Goal: Information Seeking & Learning: Learn about a topic

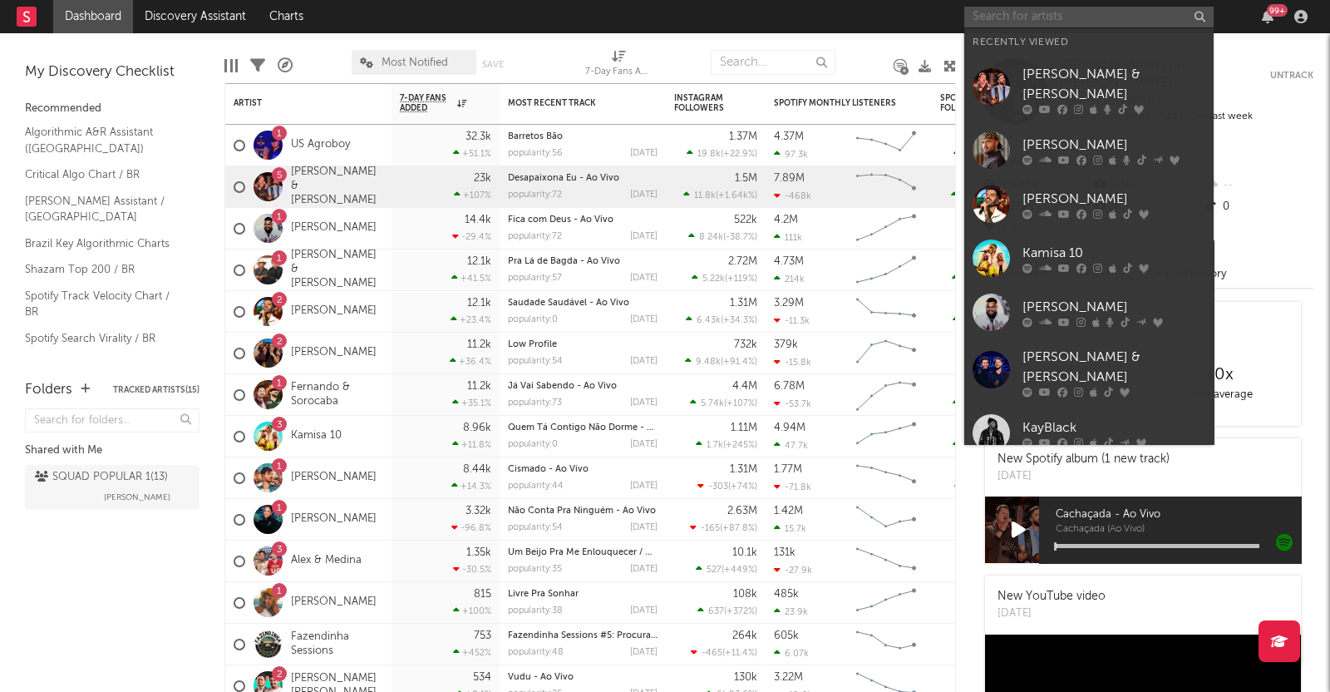
click at [1008, 14] on input "text" at bounding box center [1088, 17] width 249 height 21
click at [1051, 139] on div "[PERSON_NAME]" at bounding box center [1113, 145] width 183 height 20
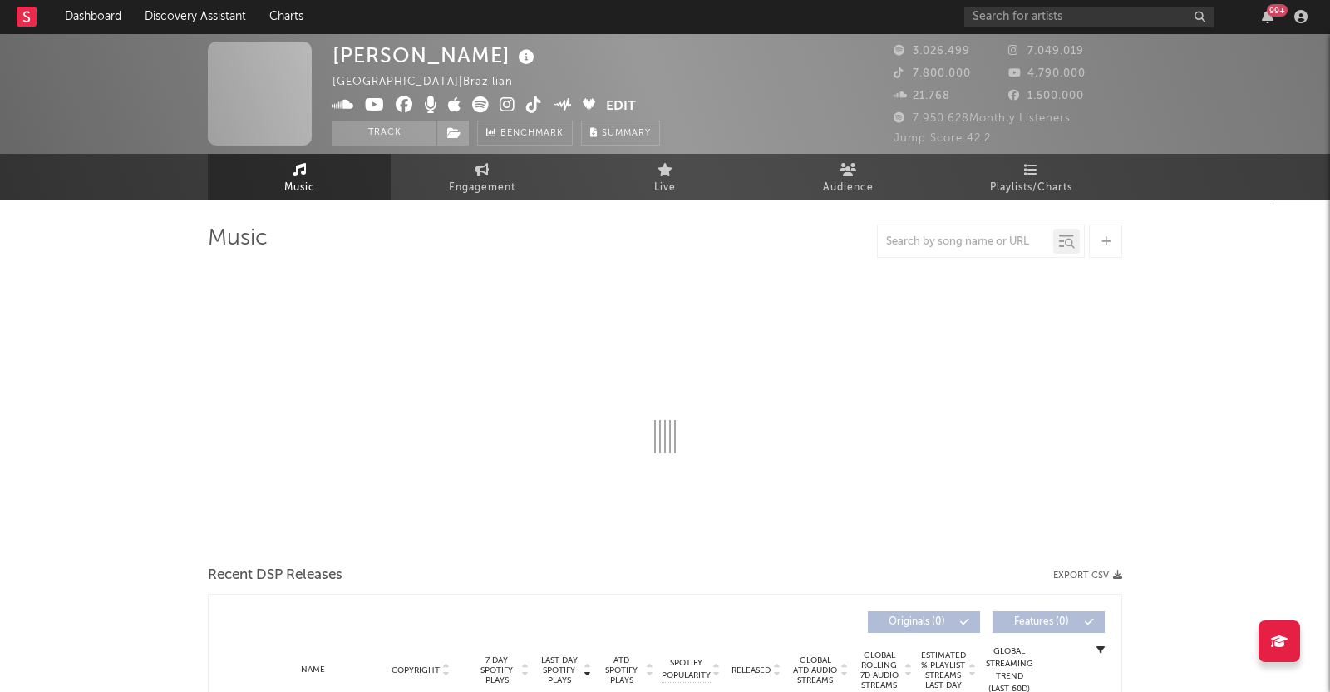
select select "6m"
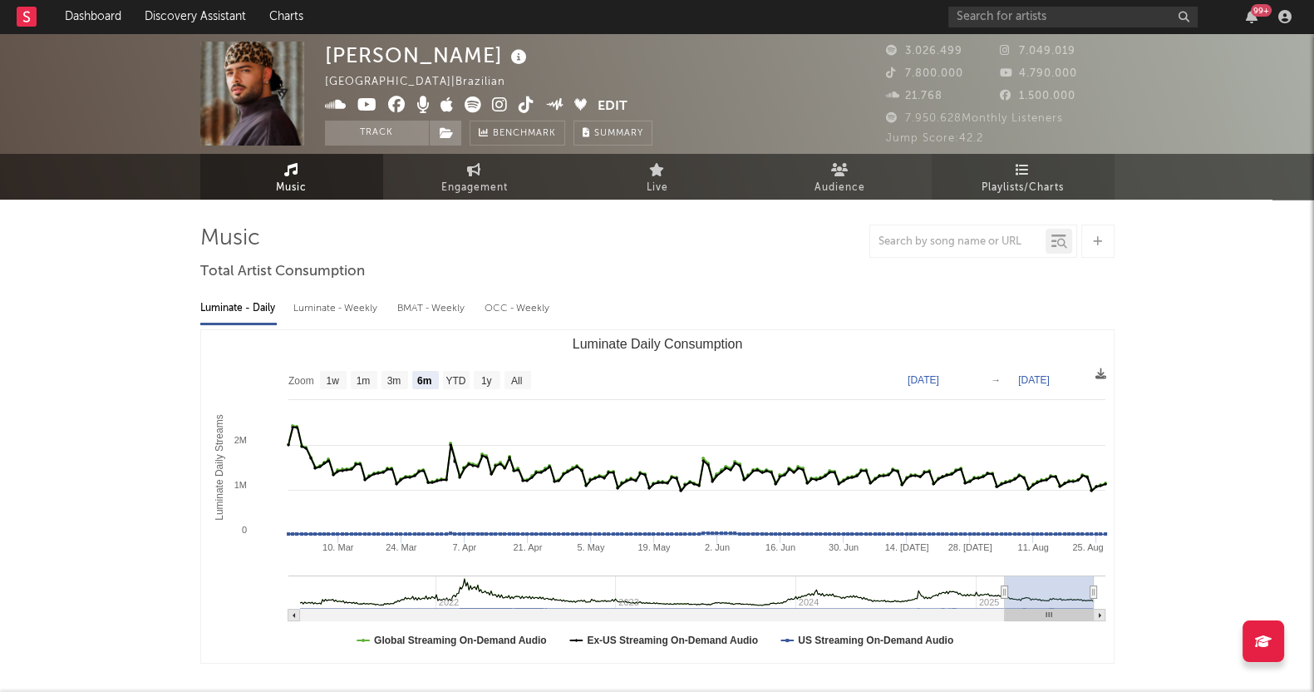
click at [1039, 170] on link "Playlists/Charts" at bounding box center [1023, 177] width 183 height 46
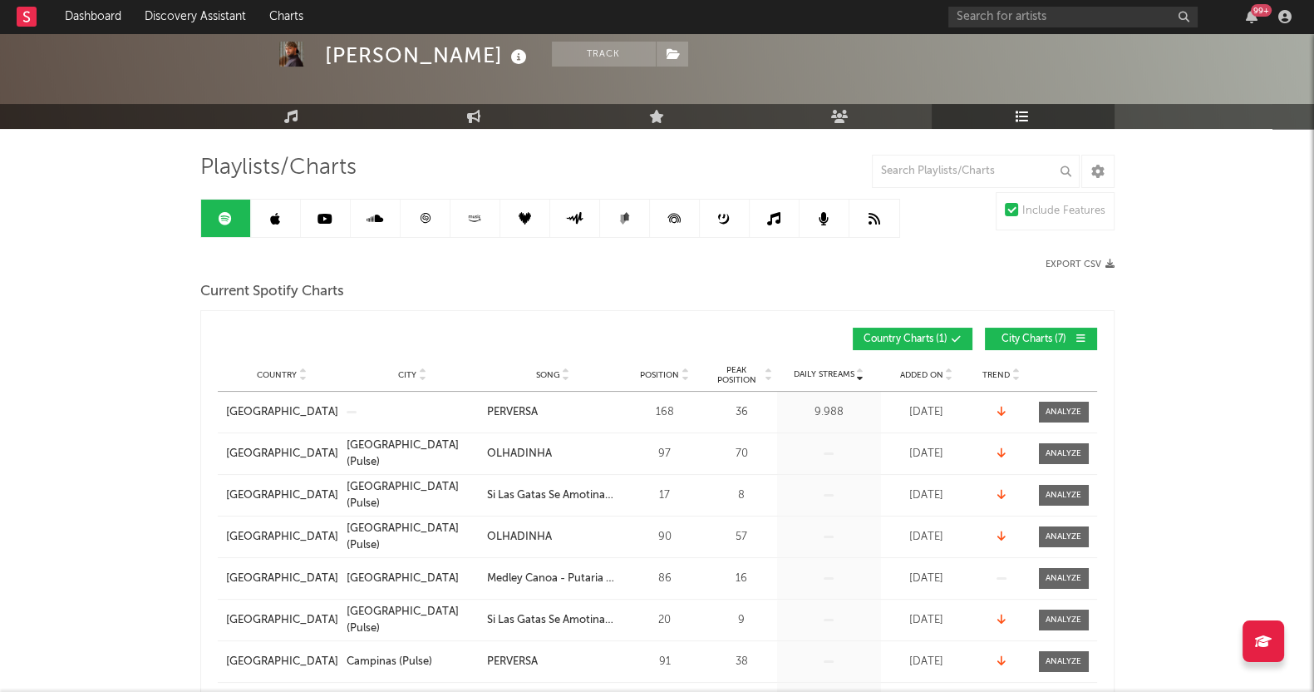
scroll to position [103, 0]
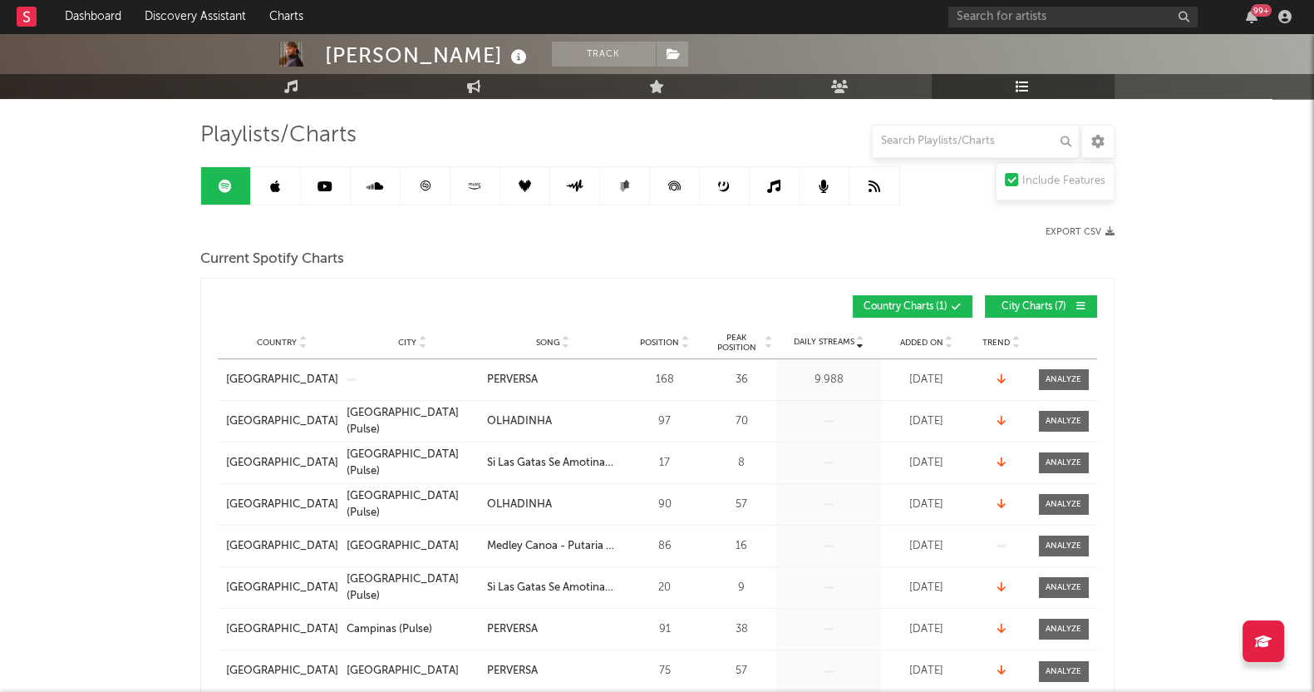
click at [1035, 296] on button "City Charts ( 7 )" at bounding box center [1041, 306] width 112 height 22
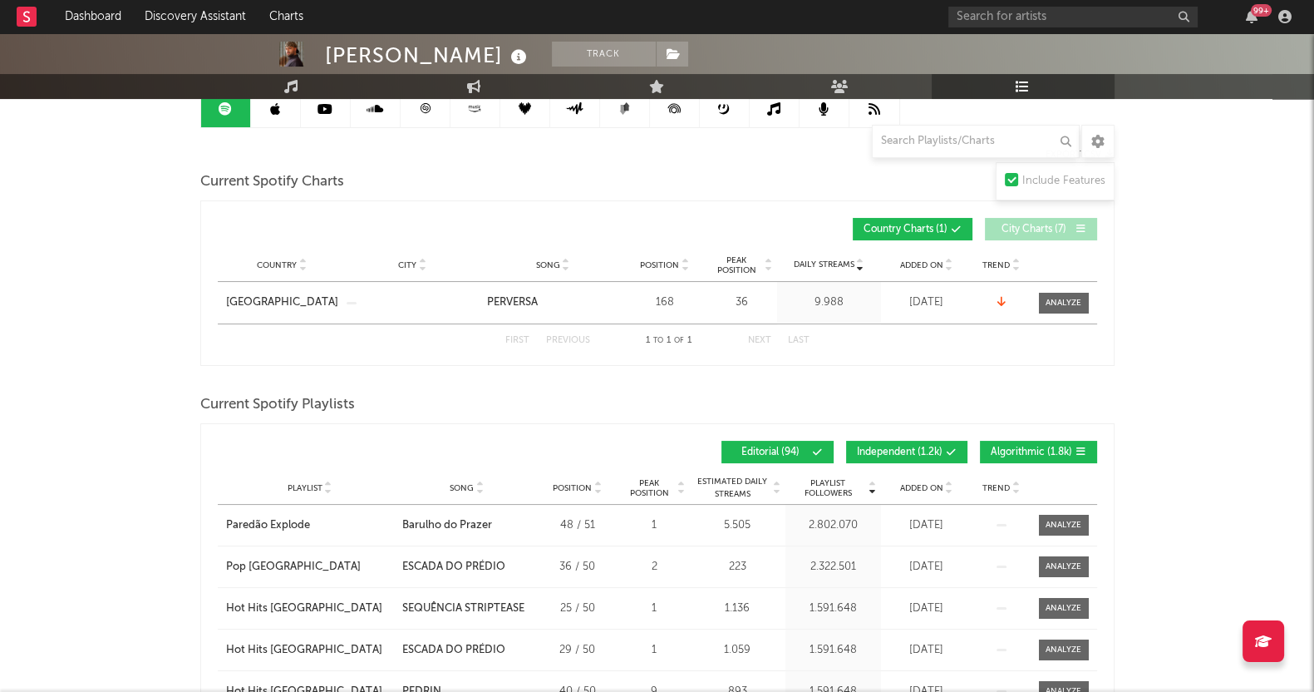
scroll to position [415, 0]
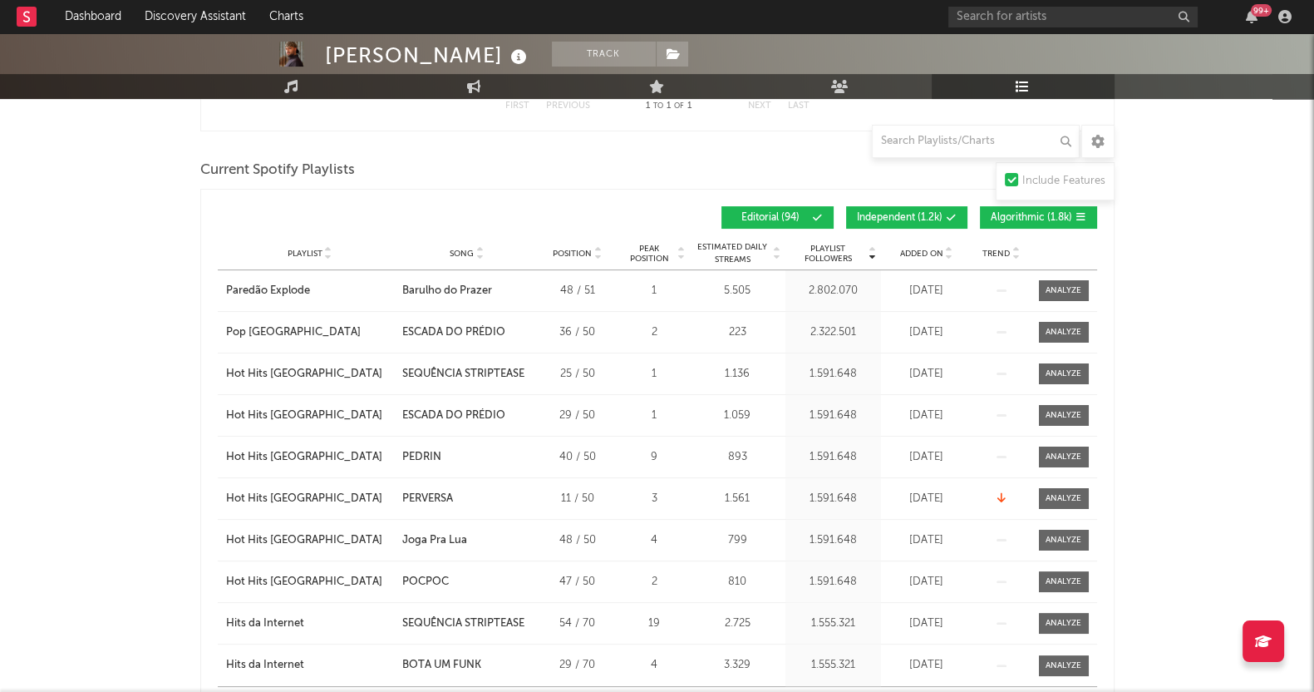
click at [910, 251] on span "Added On" at bounding box center [921, 254] width 43 height 10
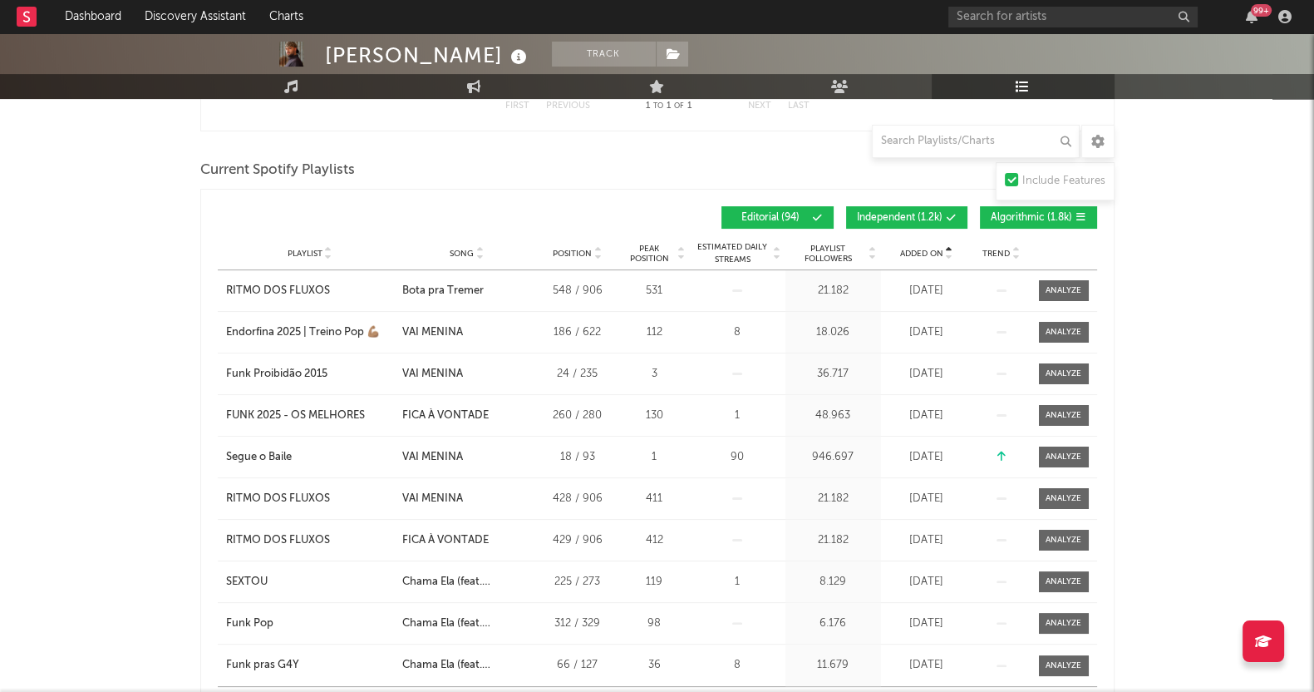
click at [910, 251] on span "Added On" at bounding box center [921, 254] width 43 height 10
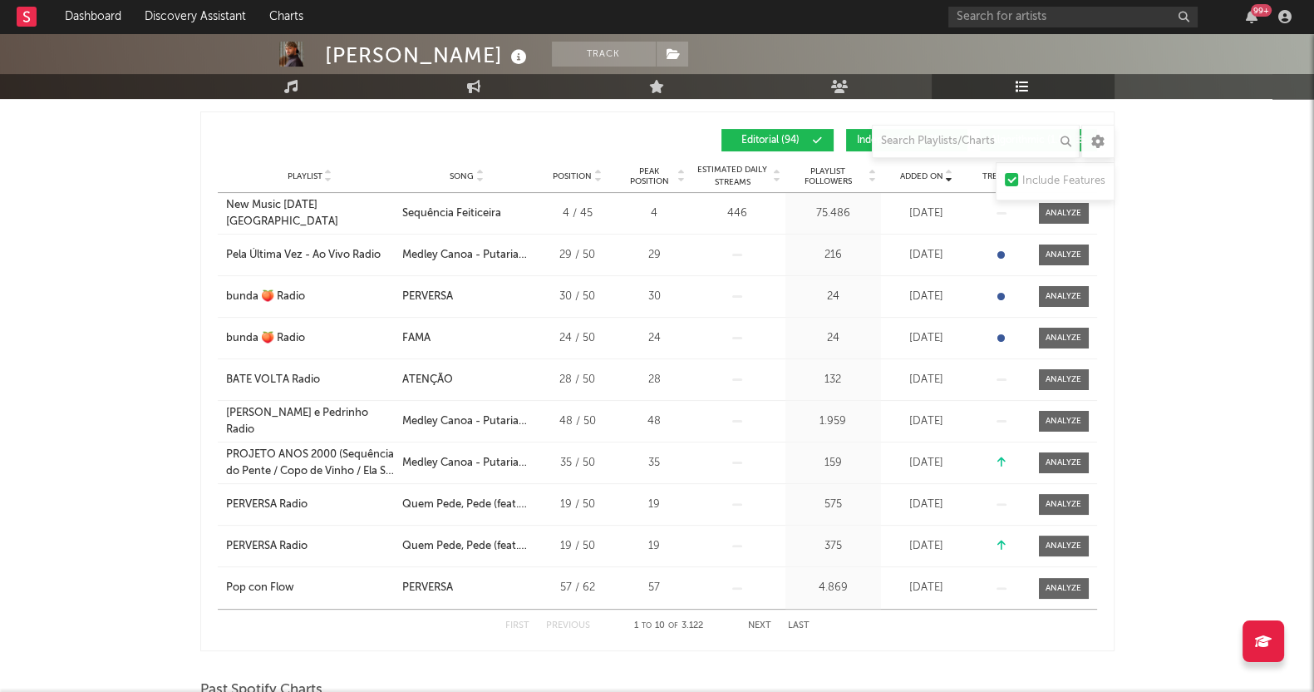
scroll to position [520, 0]
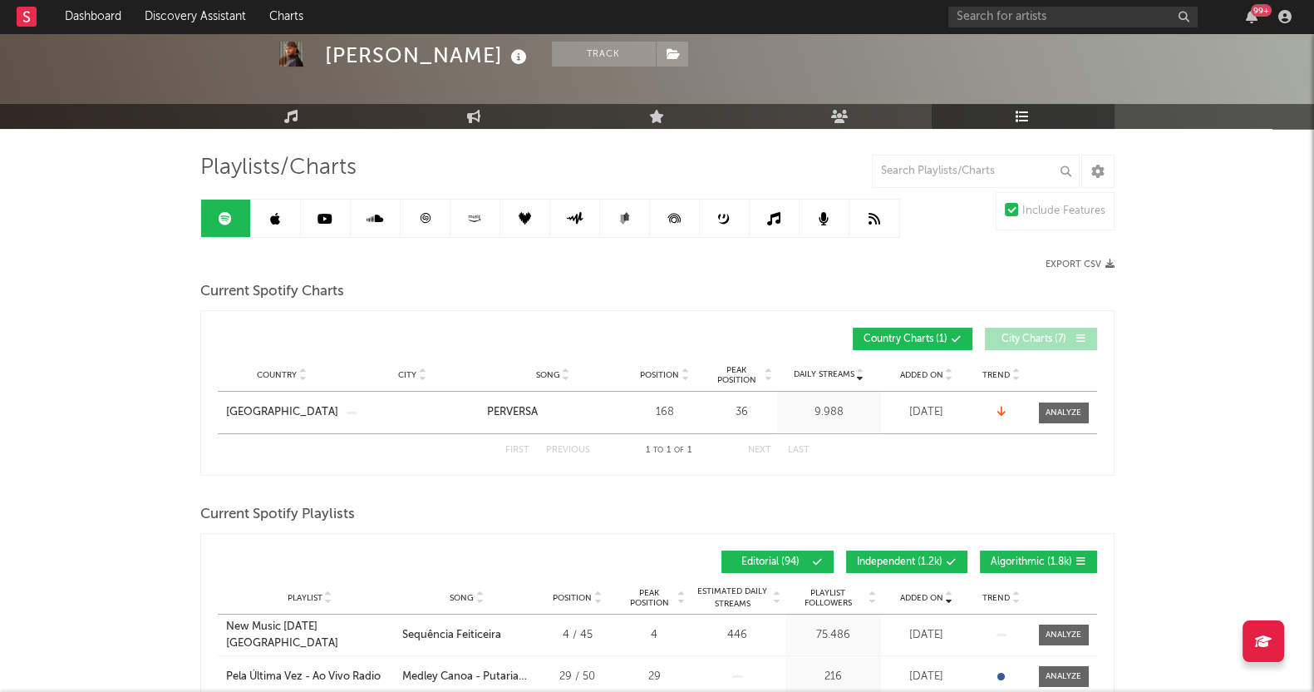
scroll to position [0, 0]
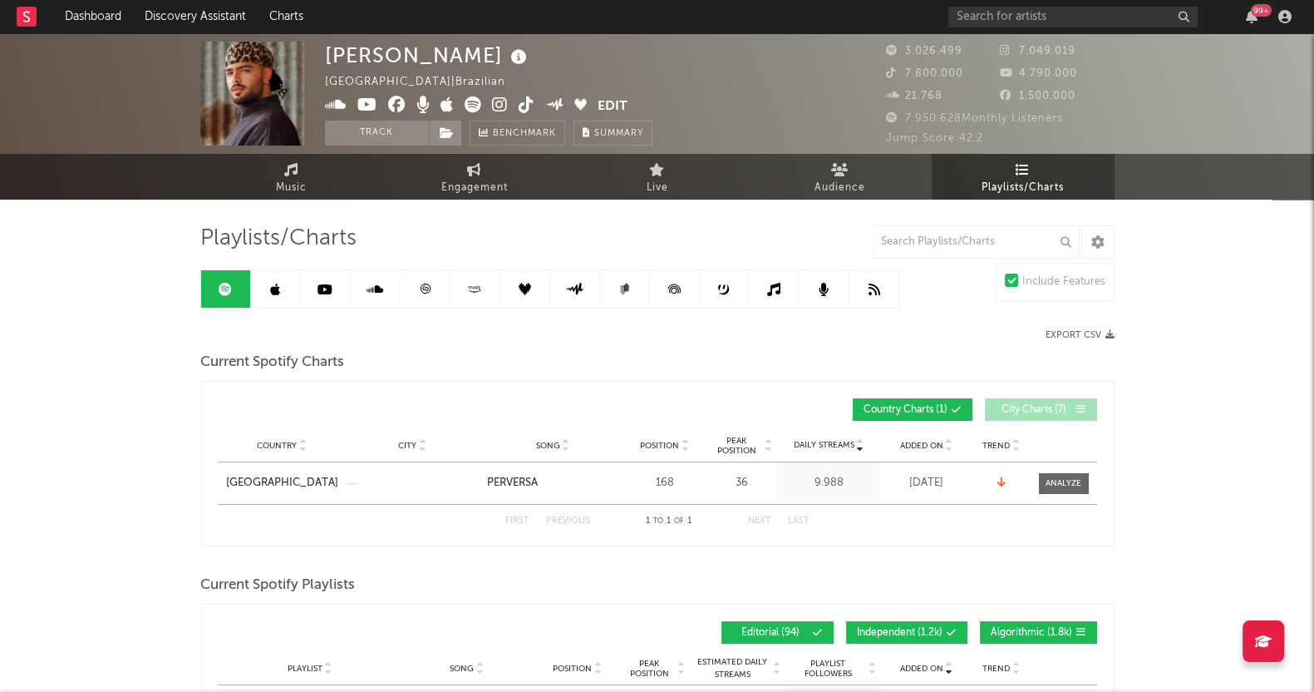
click at [273, 294] on icon at bounding box center [275, 289] width 10 height 13
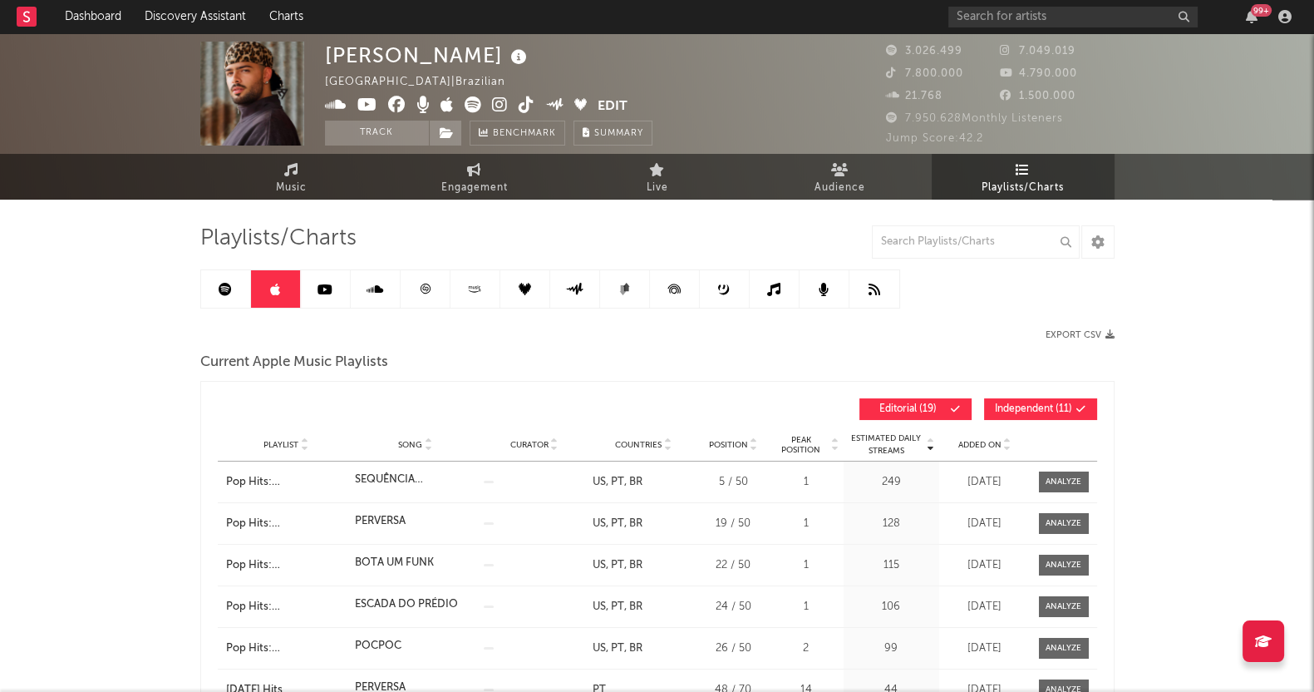
click at [974, 436] on div "Playlist Song Curator Genre Countries Country Chart Type Position Peak Position…" at bounding box center [657, 444] width 879 height 33
click at [980, 446] on span "Added On" at bounding box center [979, 445] width 43 height 10
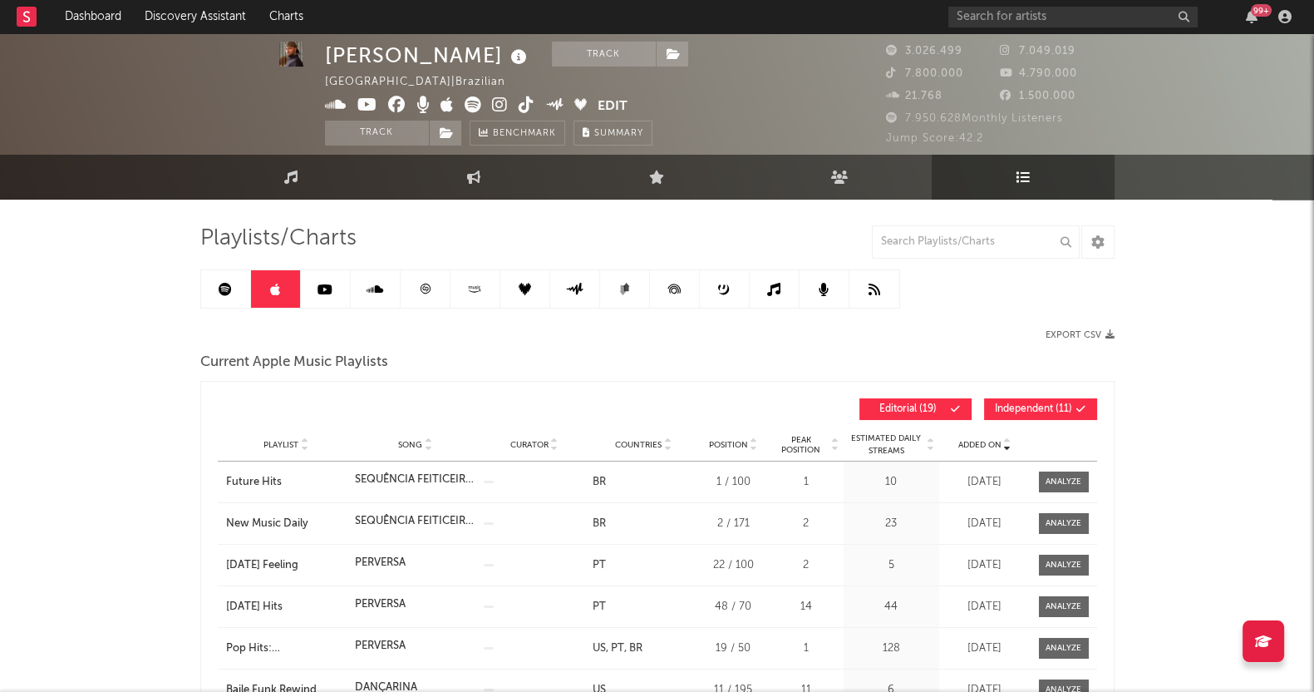
scroll to position [103, 0]
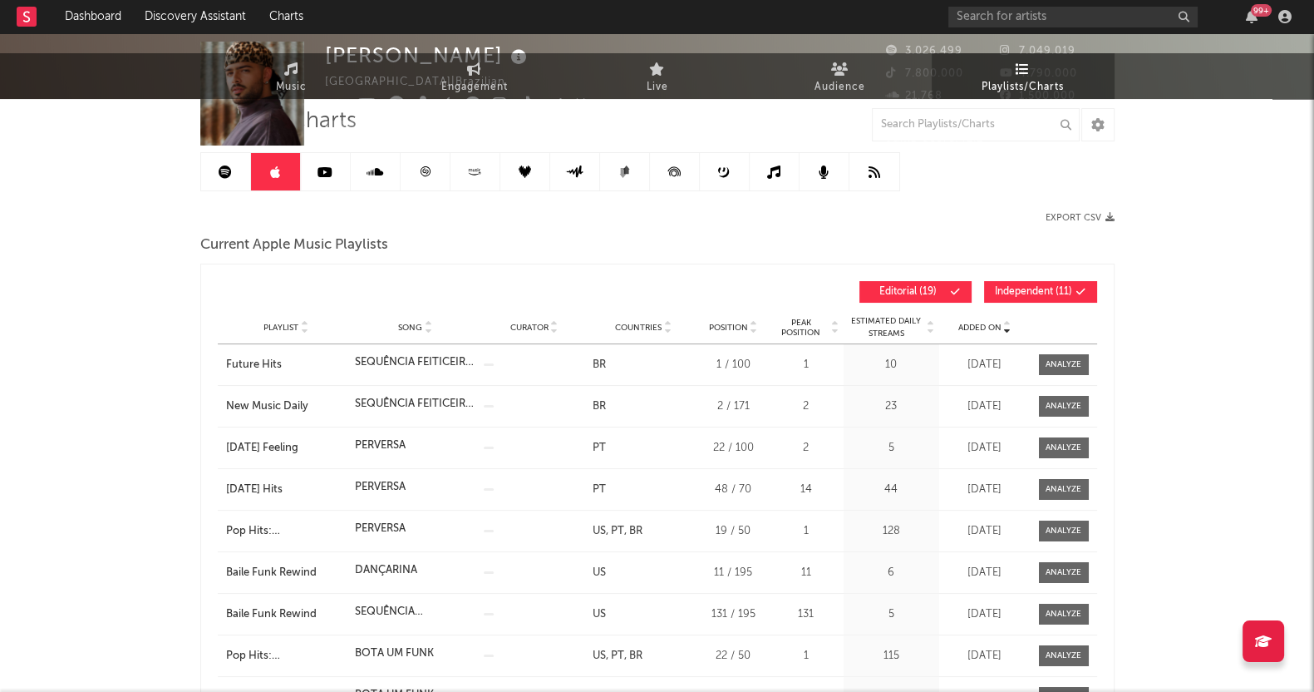
scroll to position [0, 0]
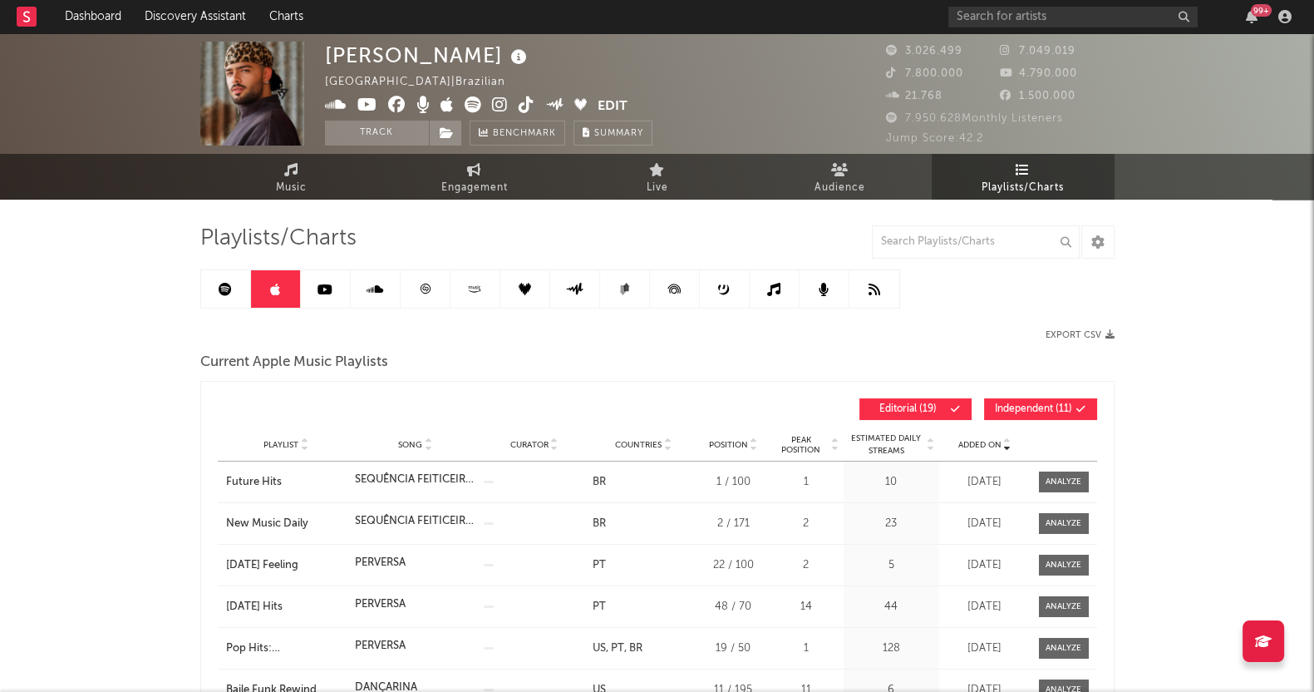
click at [316, 282] on link at bounding box center [326, 288] width 50 height 37
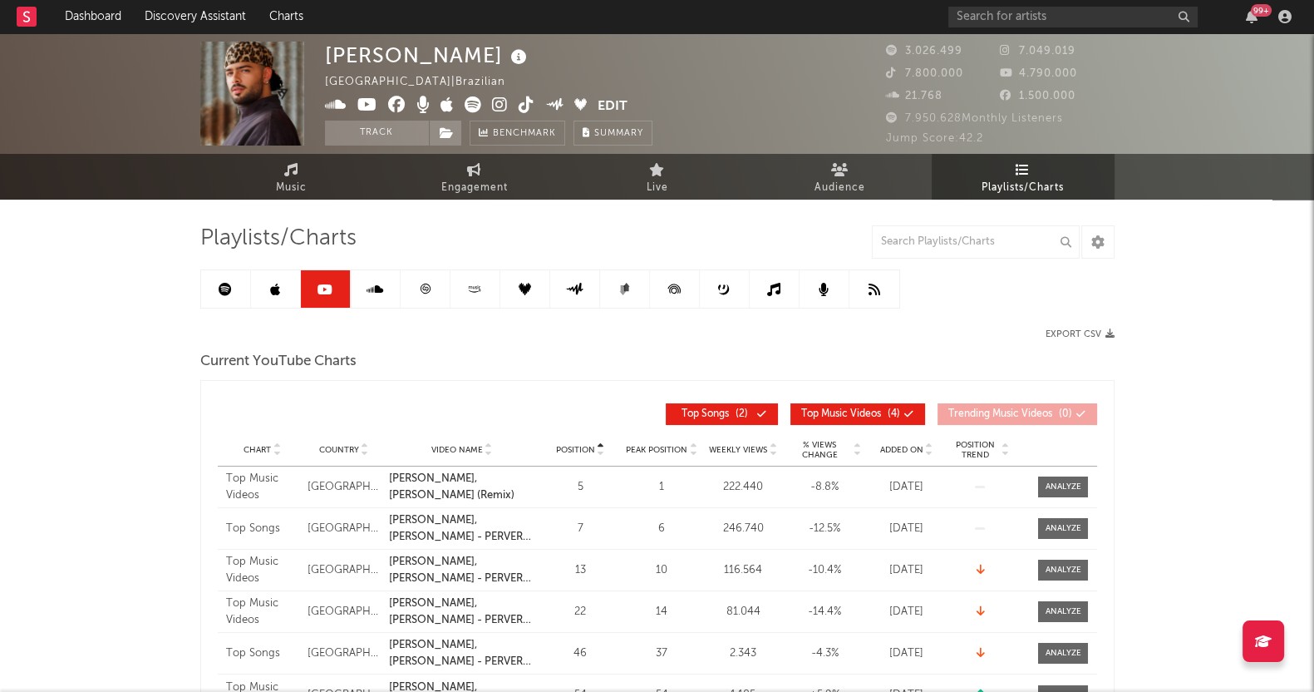
click at [367, 293] on icon at bounding box center [375, 289] width 17 height 13
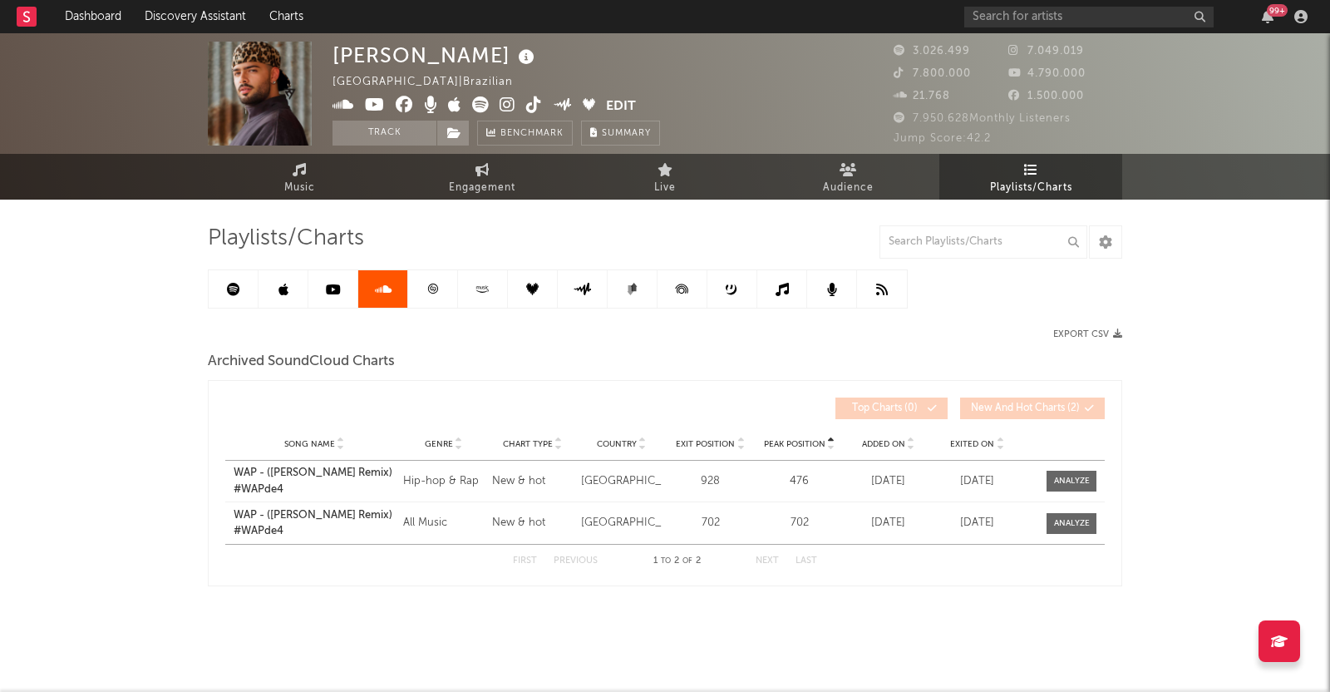
click at [428, 280] on link at bounding box center [433, 288] width 50 height 37
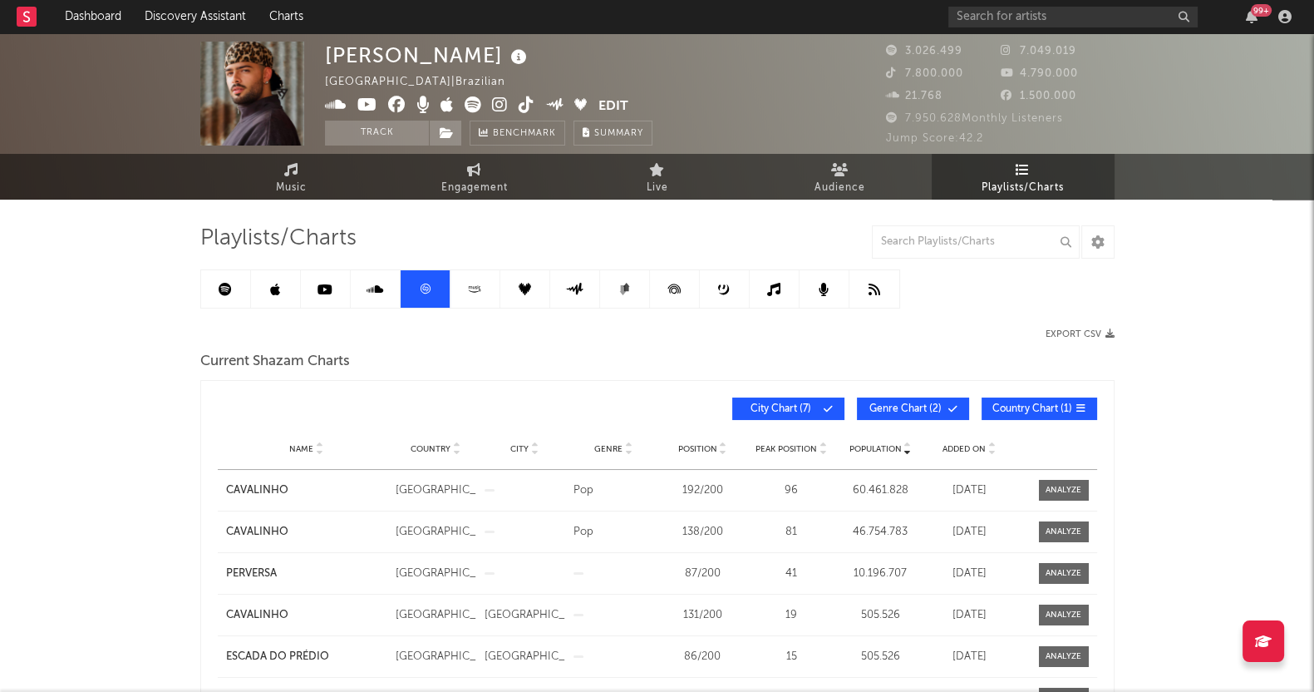
click at [475, 277] on link at bounding box center [476, 288] width 50 height 37
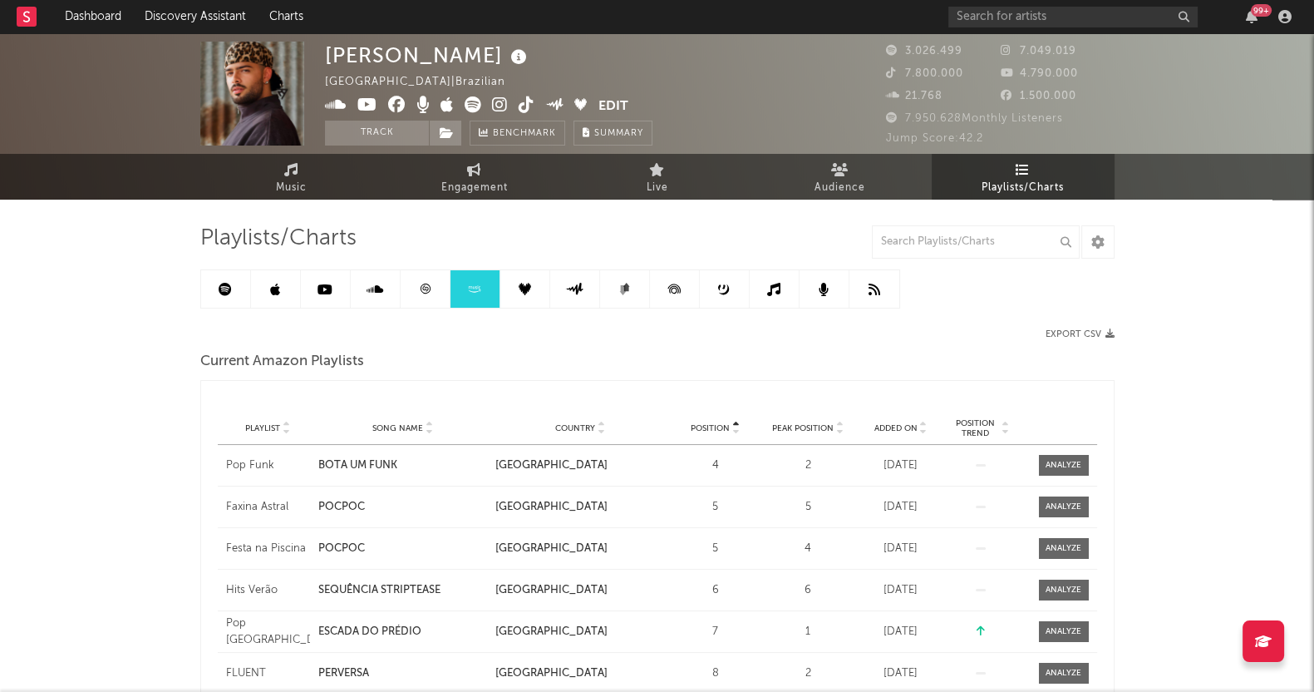
click at [521, 283] on icon at bounding box center [525, 289] width 12 height 12
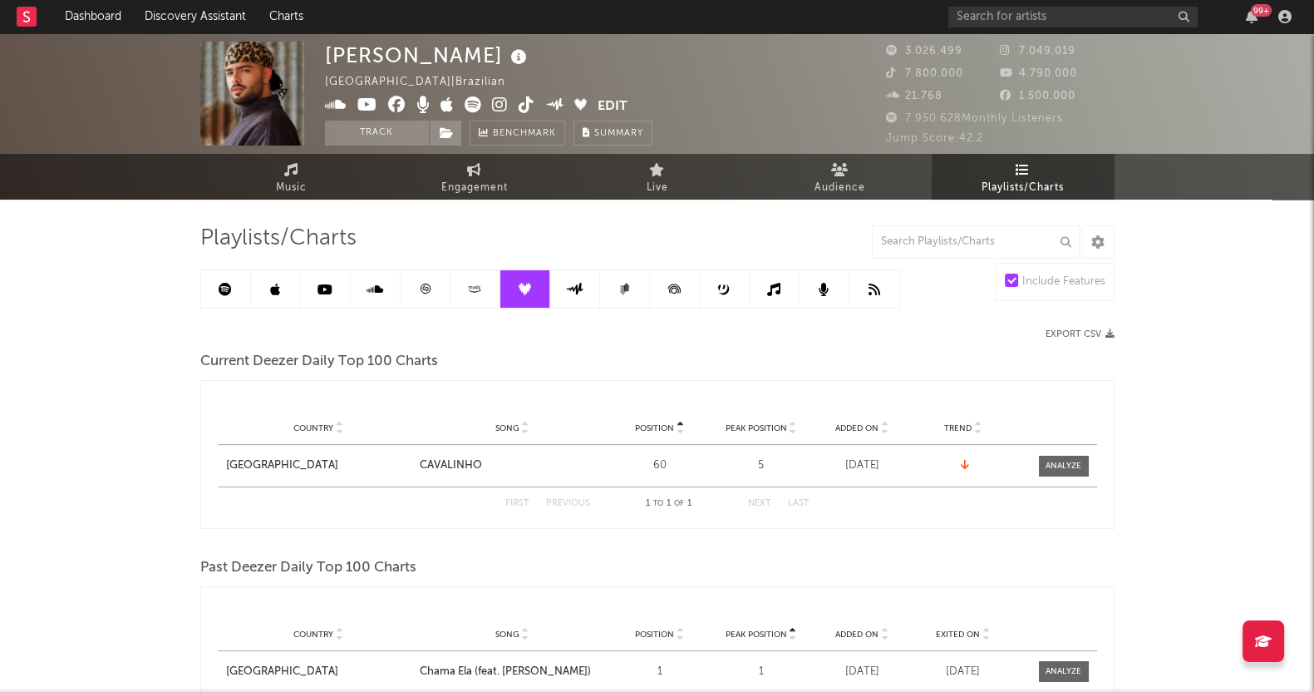
click at [500, 290] on link at bounding box center [525, 288] width 50 height 37
click at [487, 289] on link at bounding box center [476, 288] width 50 height 37
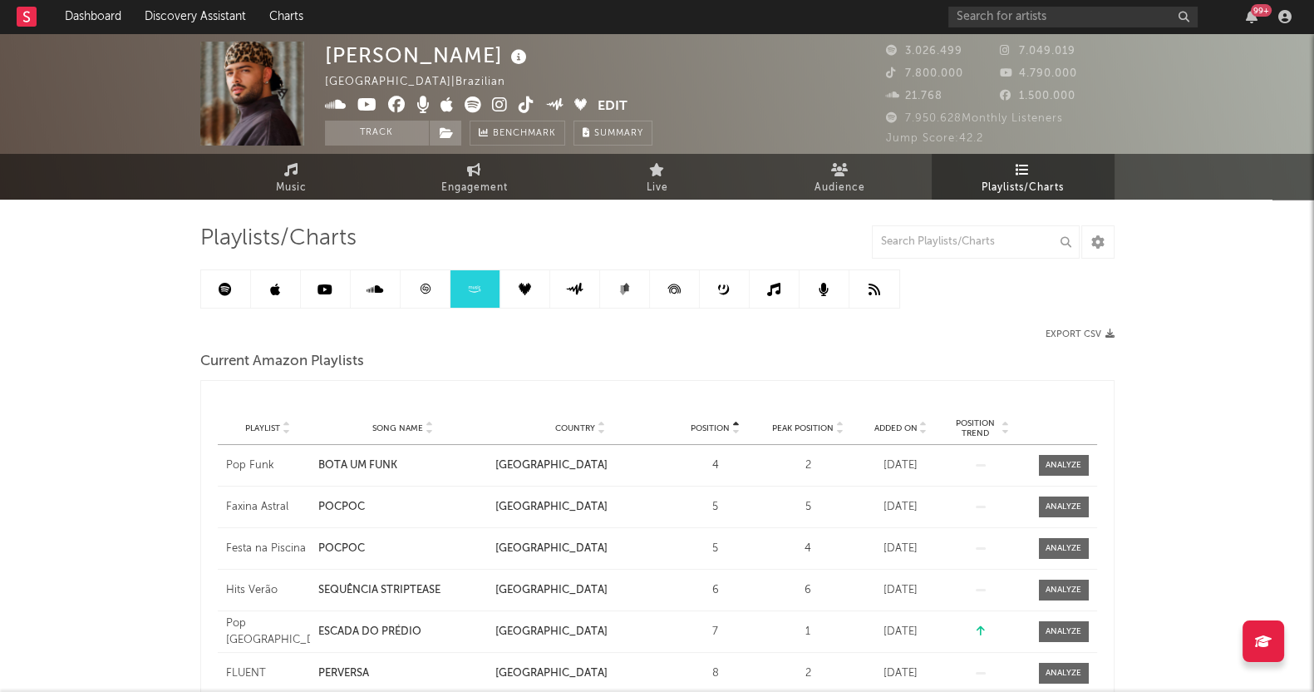
click at [903, 423] on span "Added On" at bounding box center [895, 428] width 43 height 10
click at [520, 288] on icon at bounding box center [525, 289] width 12 height 12
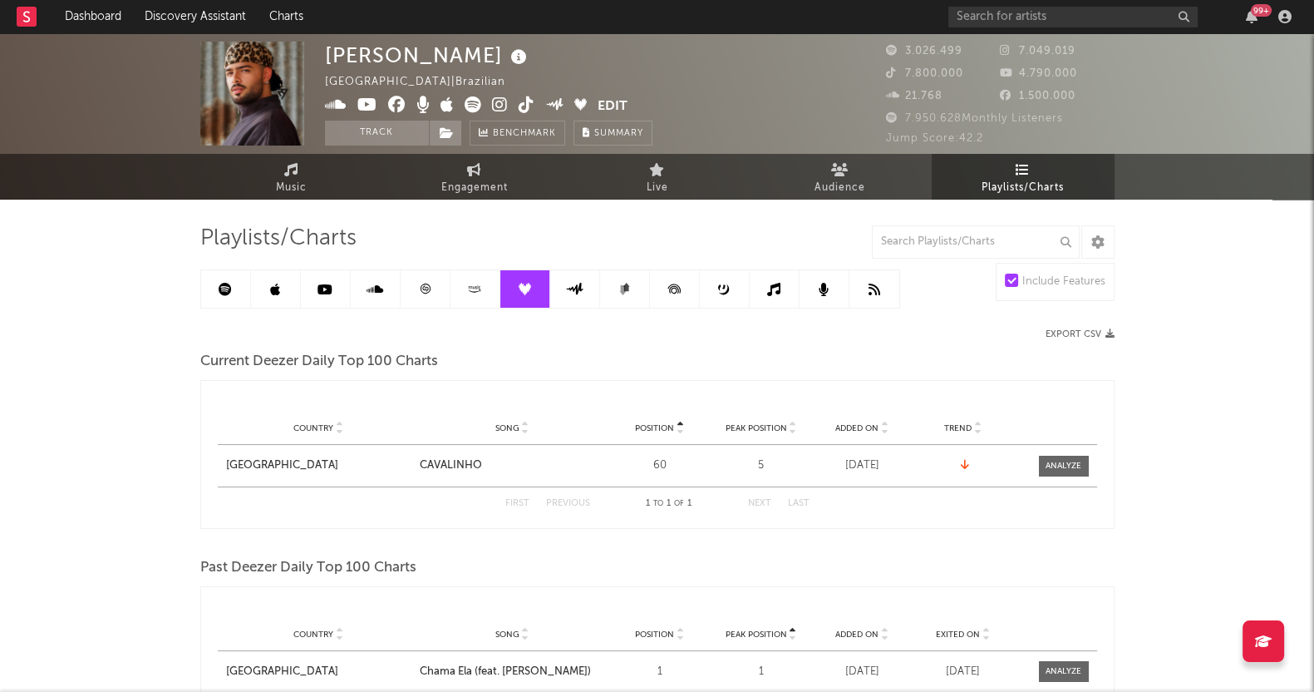
click at [557, 288] on link at bounding box center [575, 288] width 50 height 37
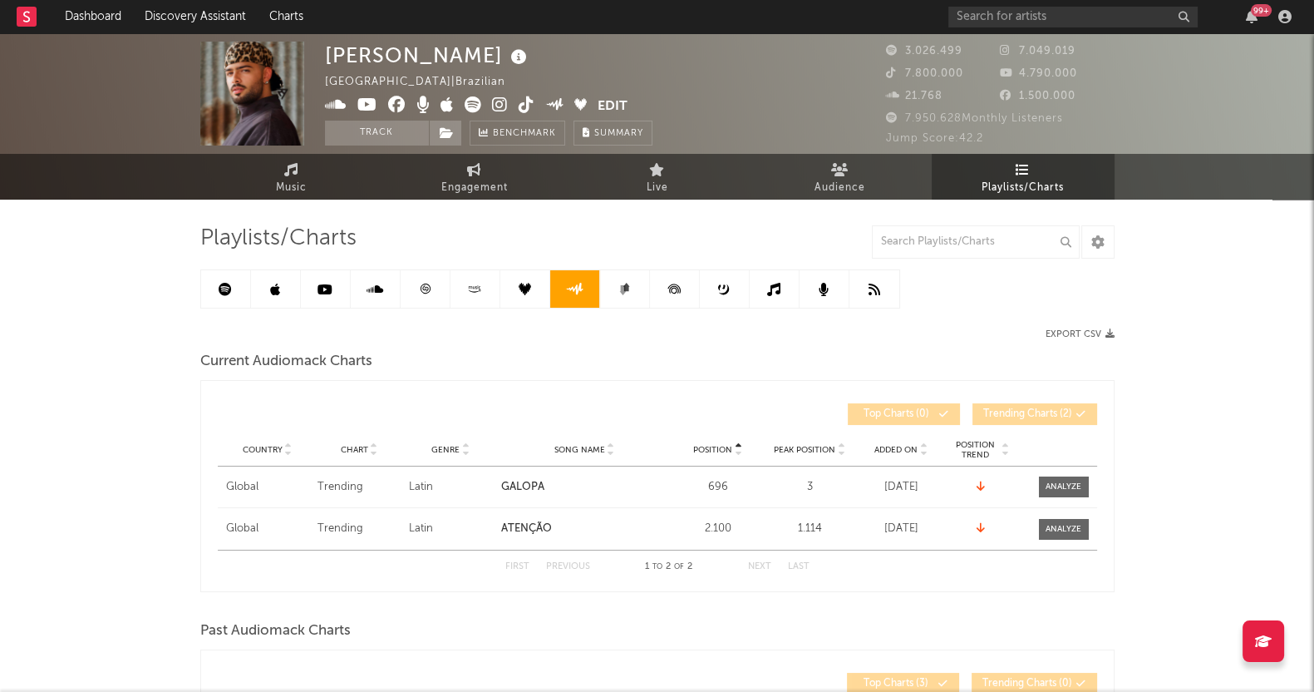
click at [633, 280] on link at bounding box center [625, 288] width 50 height 37
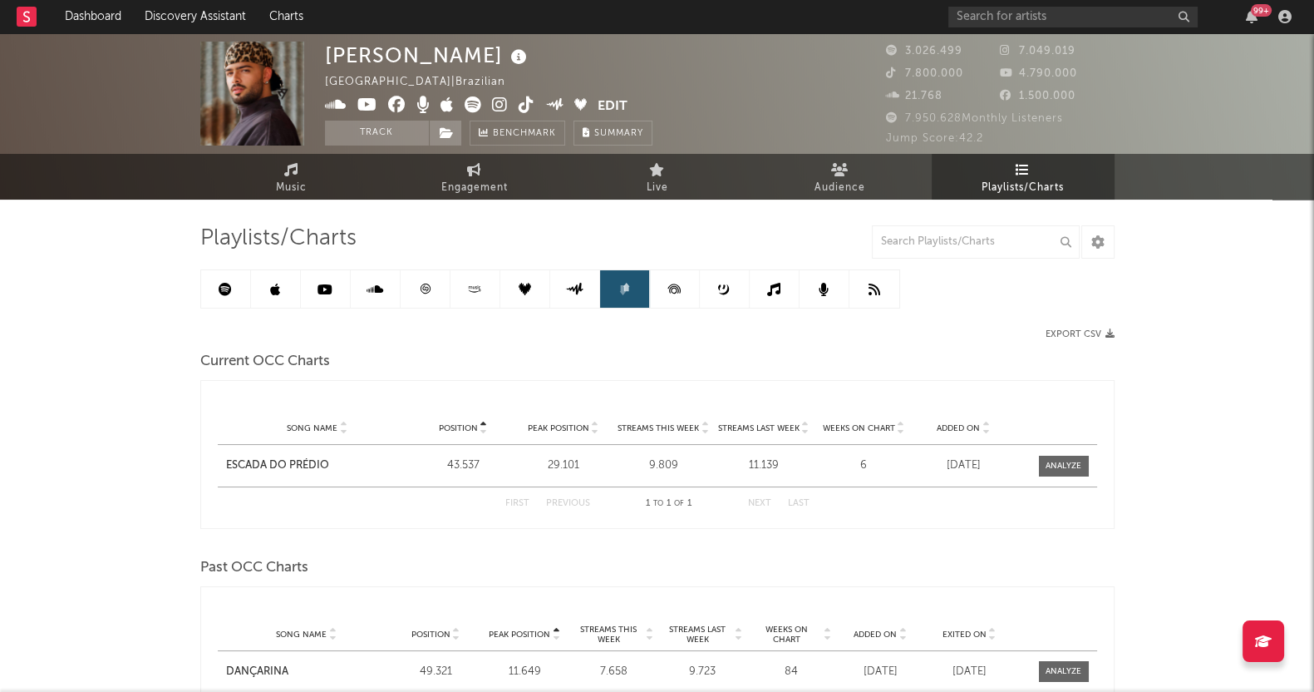
click at [685, 288] on icon at bounding box center [674, 288] width 37 height 37
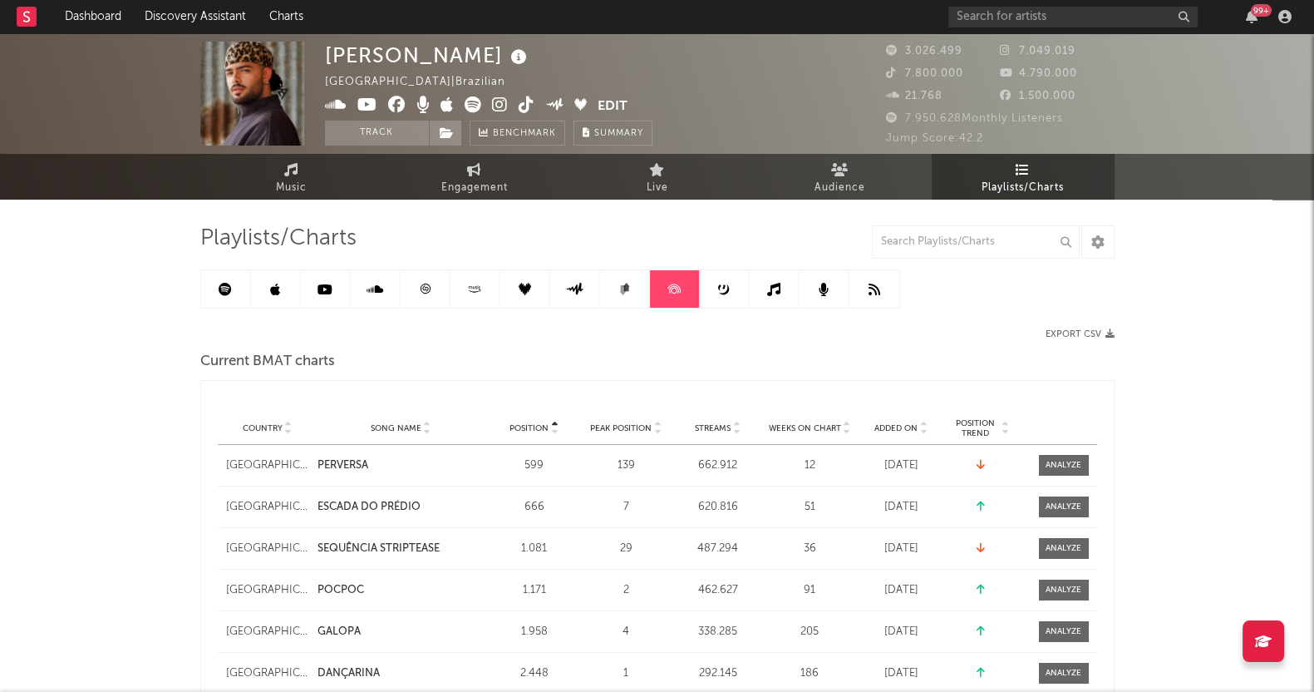
click at [983, 418] on span "Position Trend" at bounding box center [976, 428] width 48 height 20
click at [777, 296] on link at bounding box center [775, 288] width 50 height 37
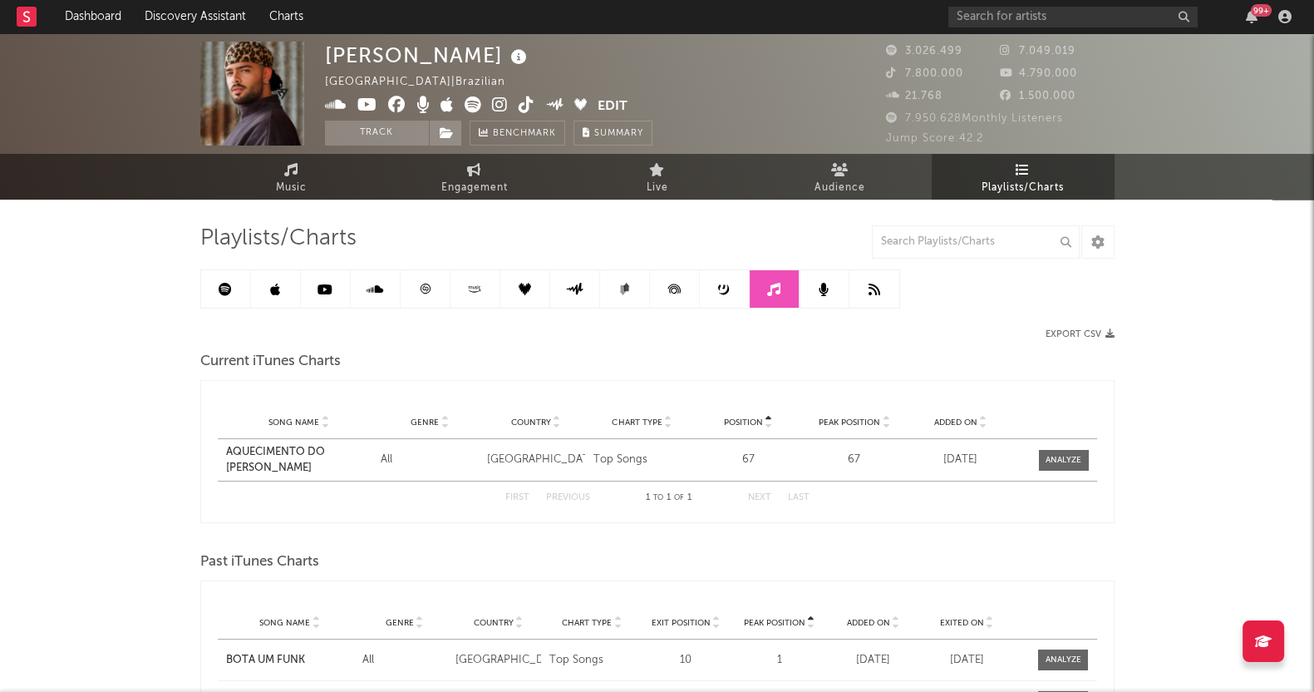
click at [810, 322] on div "Playlists/Charts Export CSV Current iTunes Charts Position Song Name Genre Coun…" at bounding box center [657, 660] width 914 height 873
click at [839, 302] on link at bounding box center [825, 288] width 50 height 37
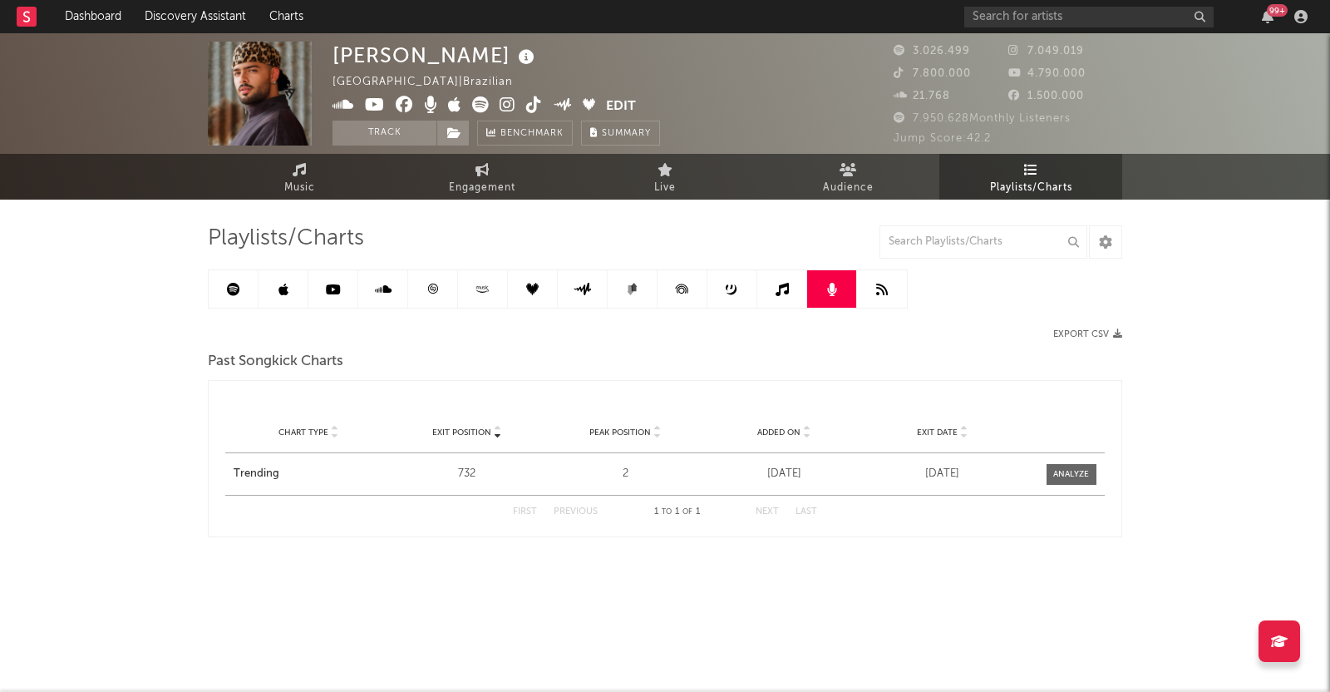
click at [860, 295] on link at bounding box center [882, 288] width 50 height 37
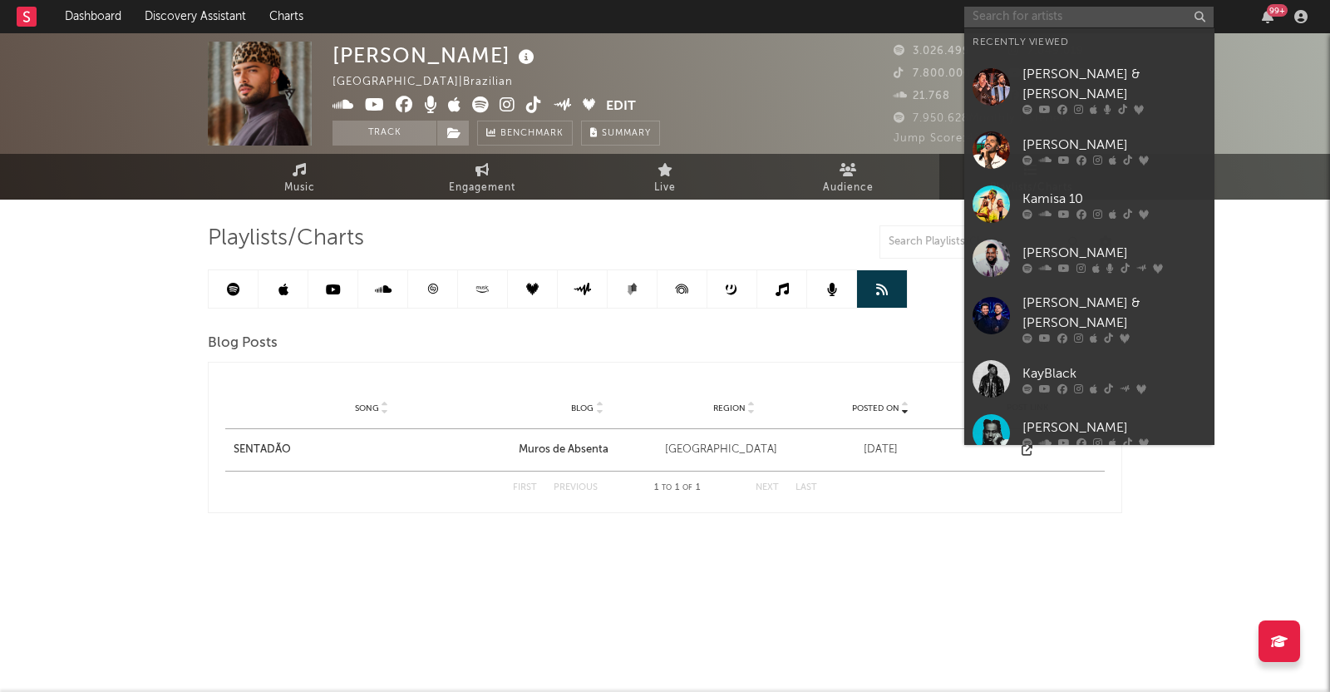
click at [1005, 11] on input "text" at bounding box center [1088, 17] width 249 height 21
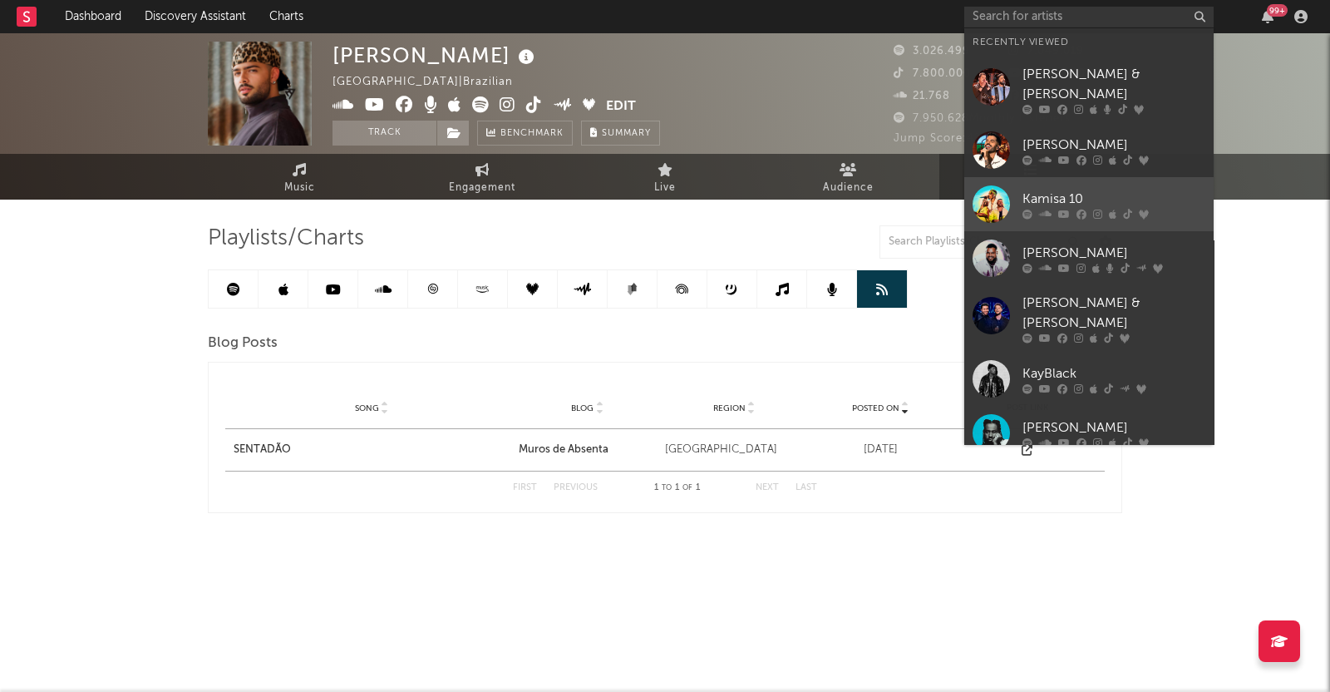
click at [1025, 189] on div "Kamisa 10" at bounding box center [1113, 199] width 183 height 20
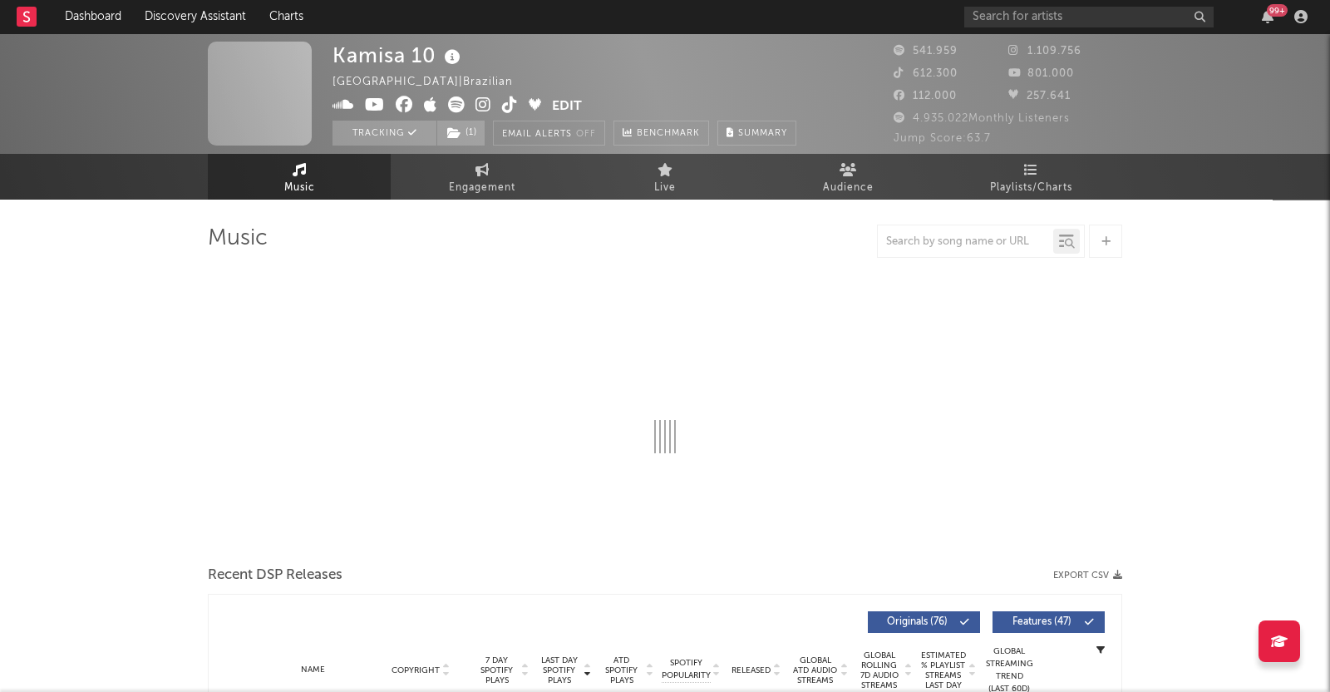
select select "6m"
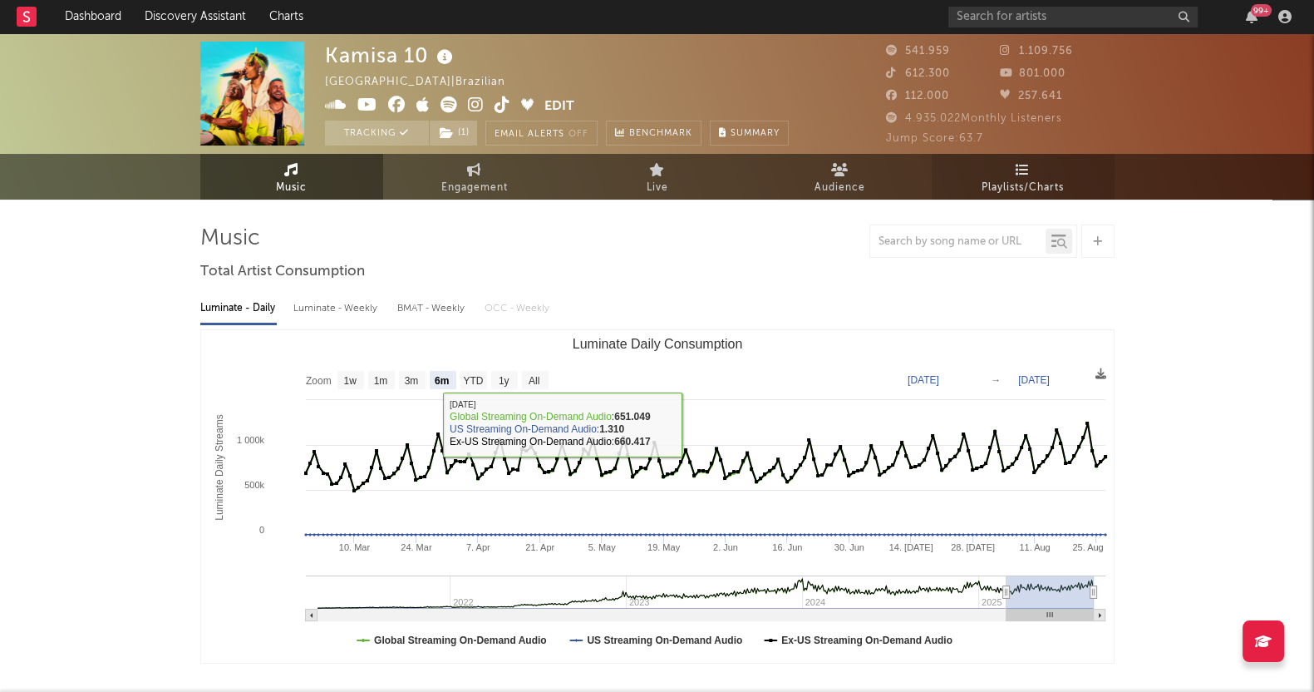
click at [1028, 170] on icon at bounding box center [1023, 169] width 14 height 13
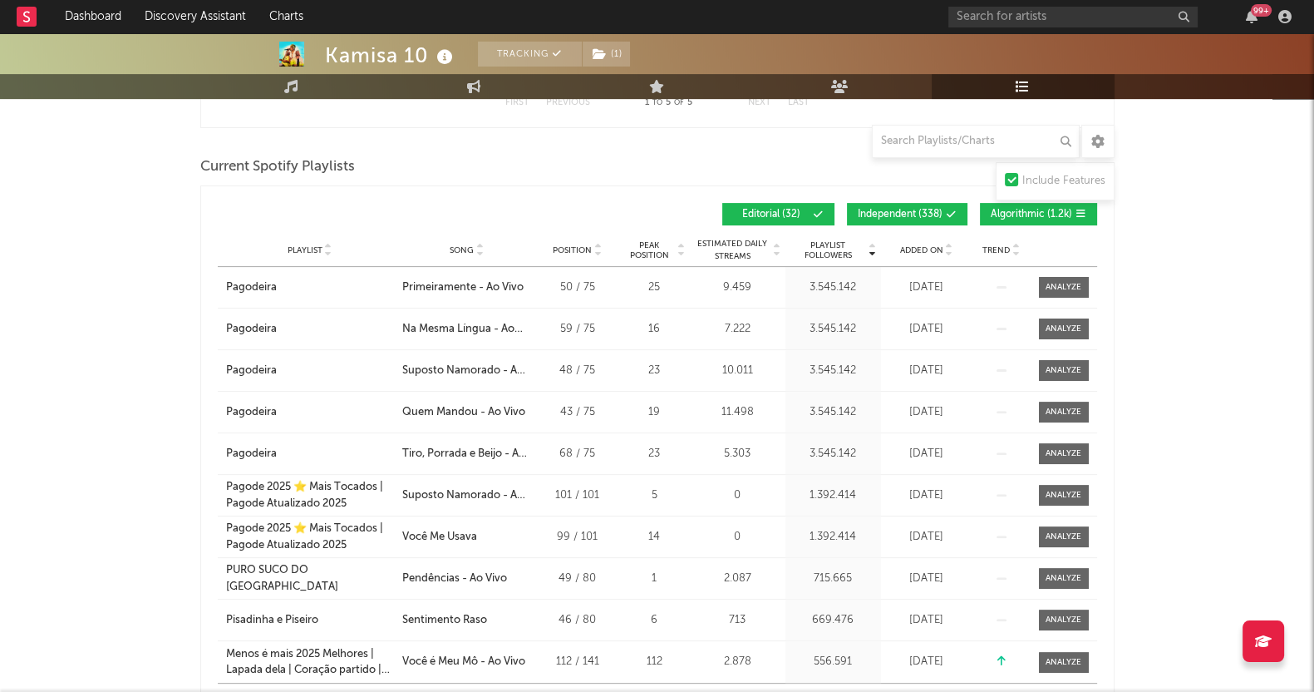
scroll to position [520, 0]
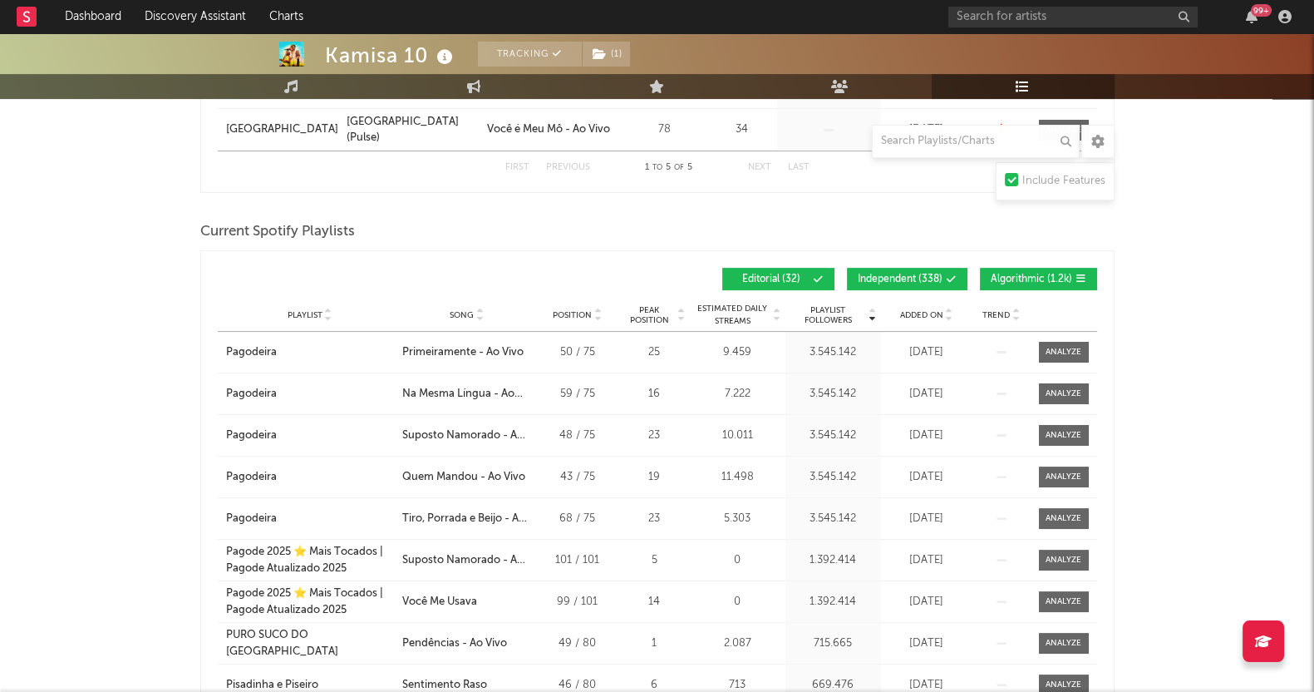
click at [924, 316] on span "Added On" at bounding box center [921, 315] width 43 height 10
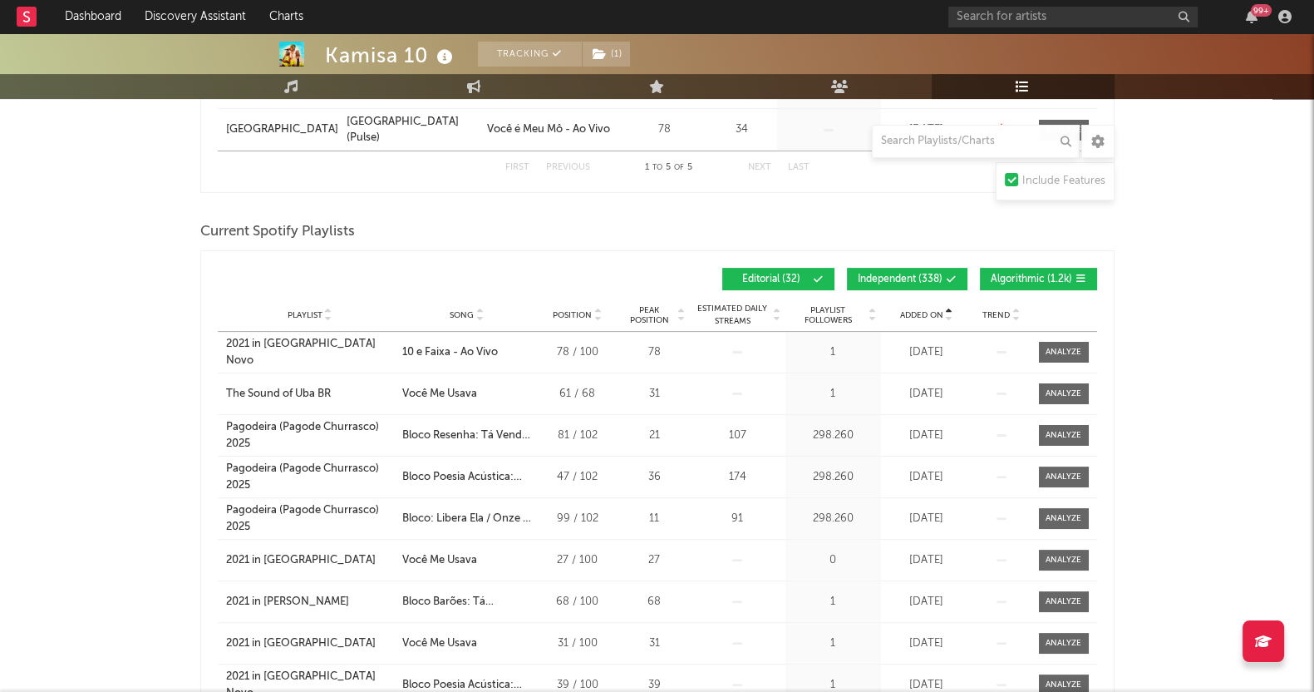
click at [924, 316] on span "Added On" at bounding box center [921, 315] width 43 height 10
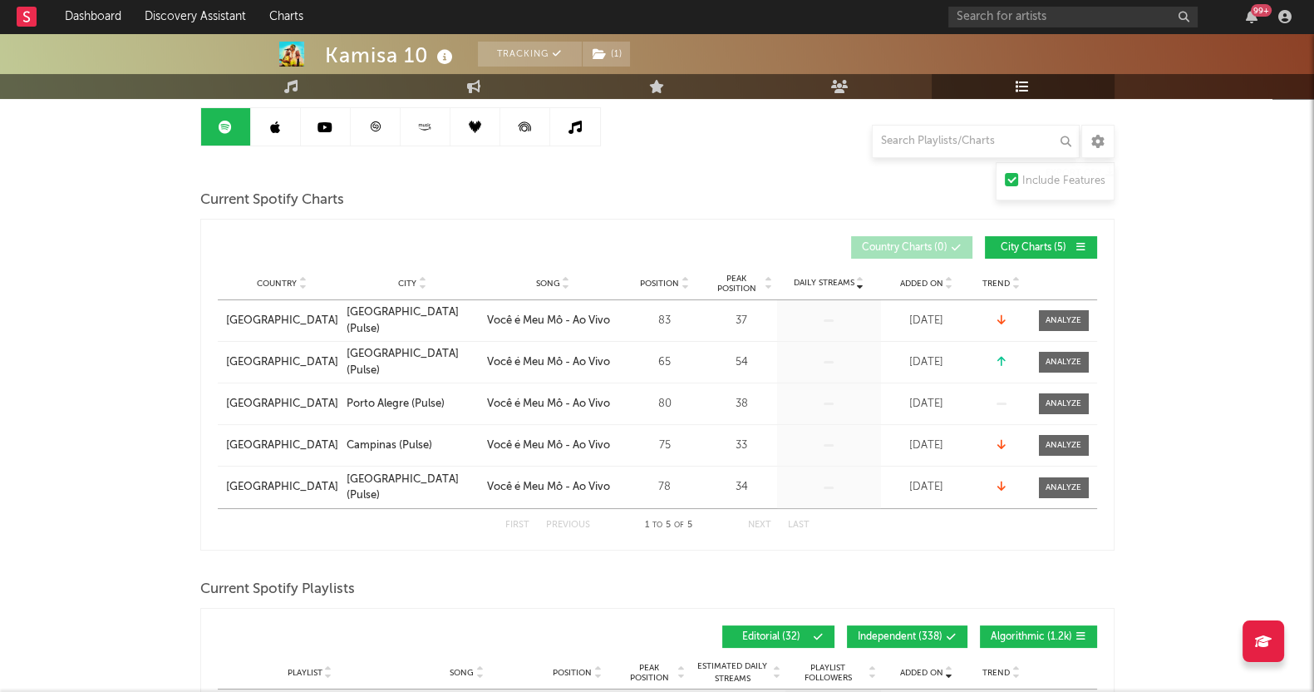
scroll to position [103, 0]
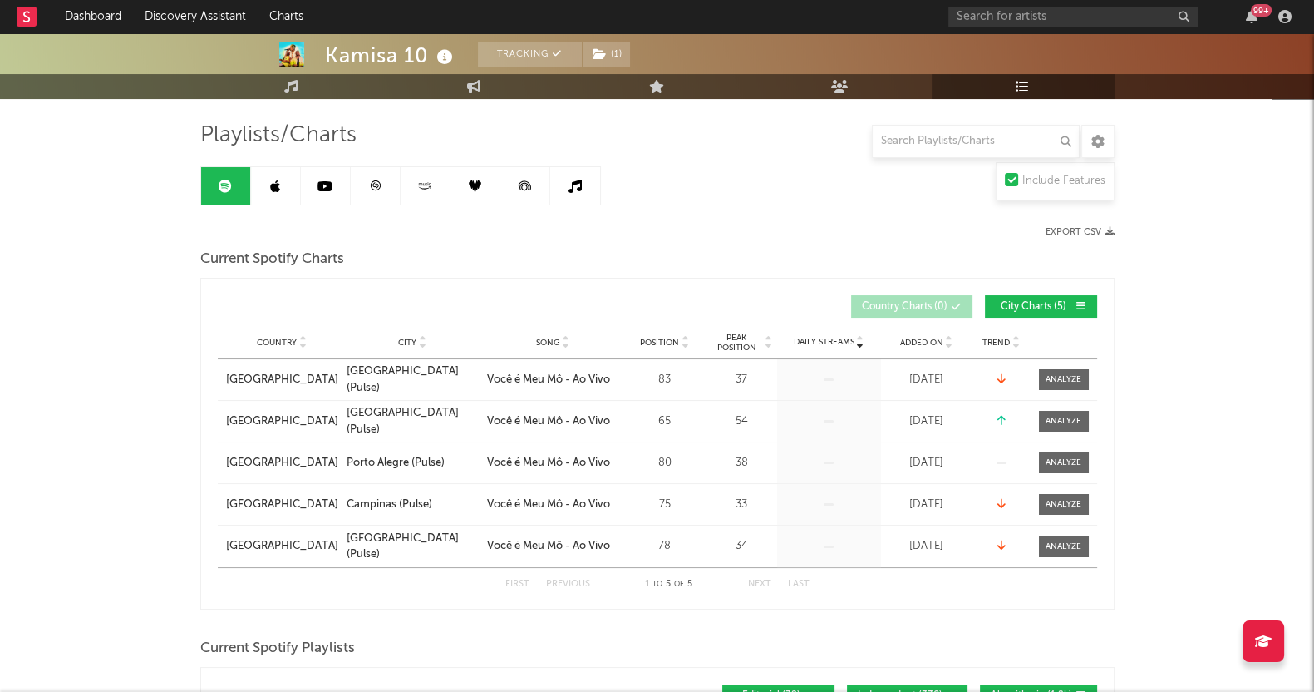
click at [270, 185] on icon at bounding box center [275, 186] width 10 height 13
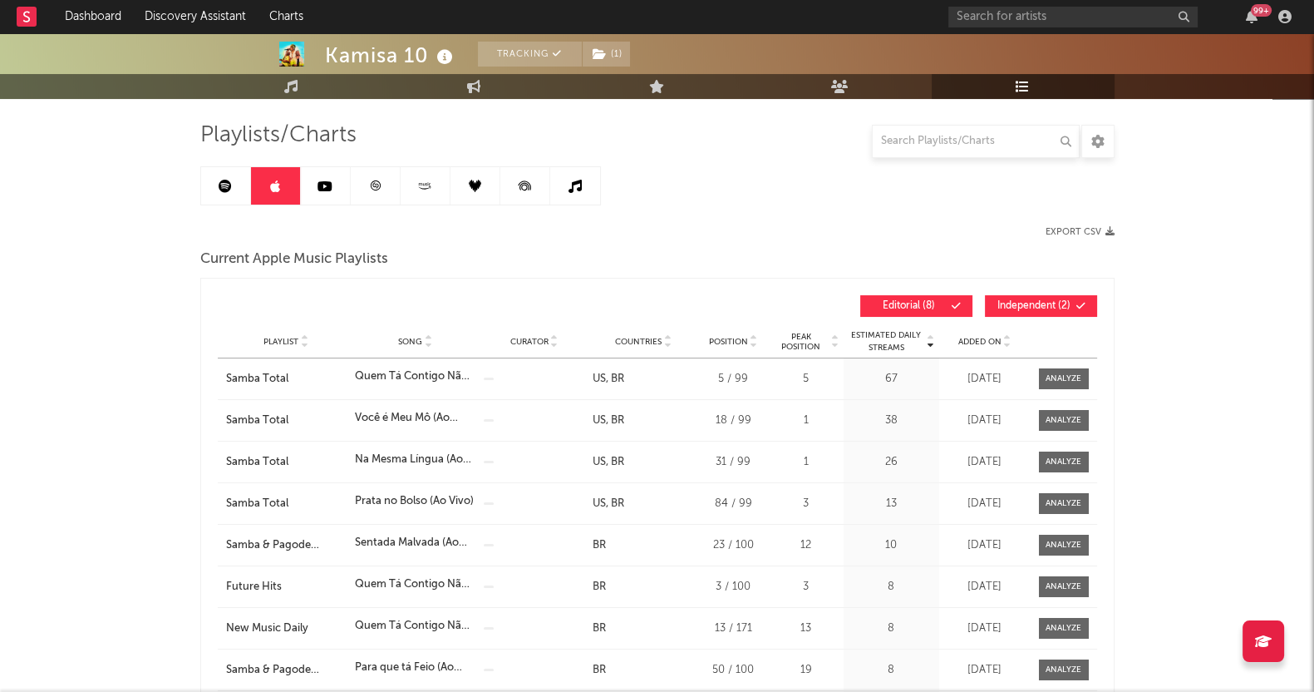
click at [1072, 302] on button "Independent ( 2 )" at bounding box center [1041, 306] width 112 height 22
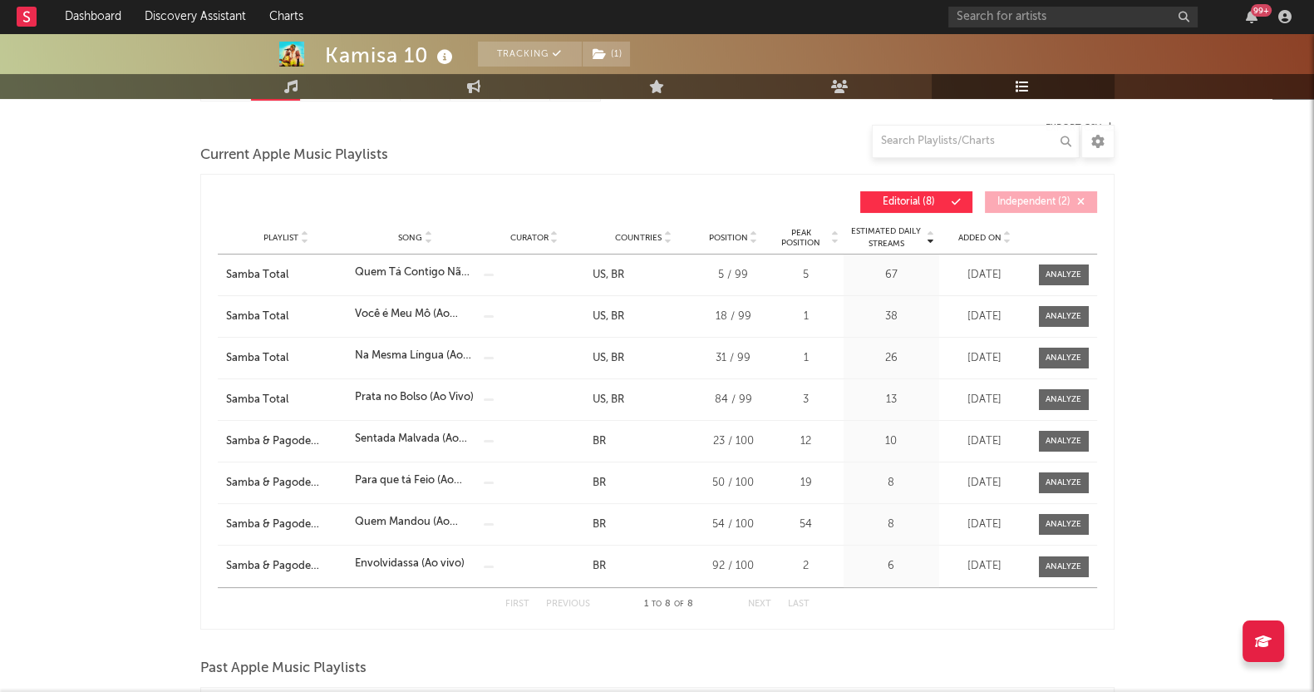
scroll to position [103, 0]
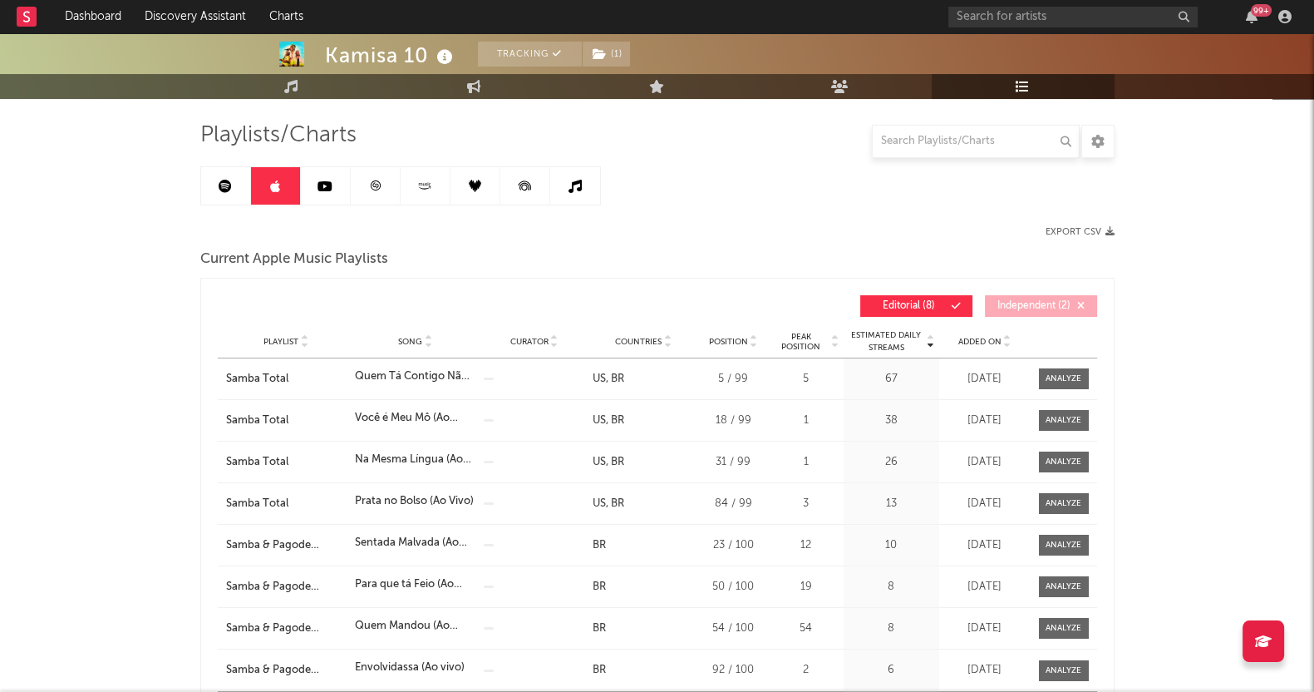
click at [993, 342] on span "Added On" at bounding box center [979, 342] width 43 height 10
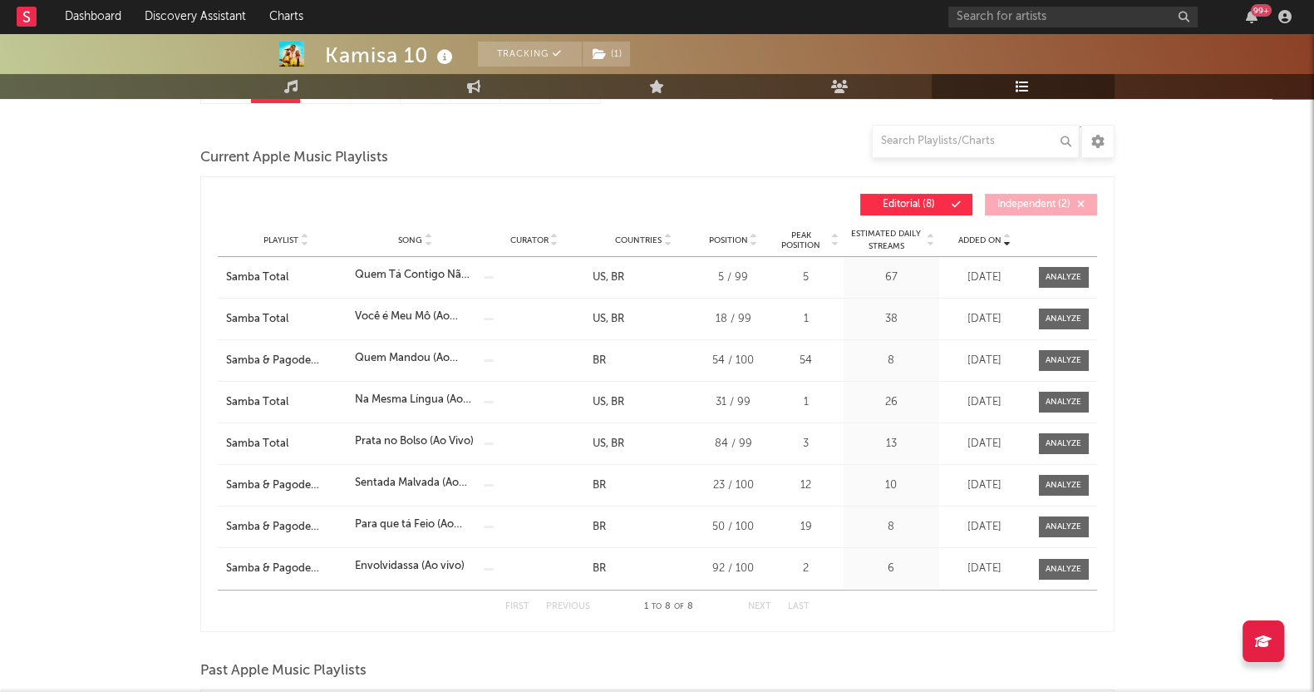
scroll to position [207, 0]
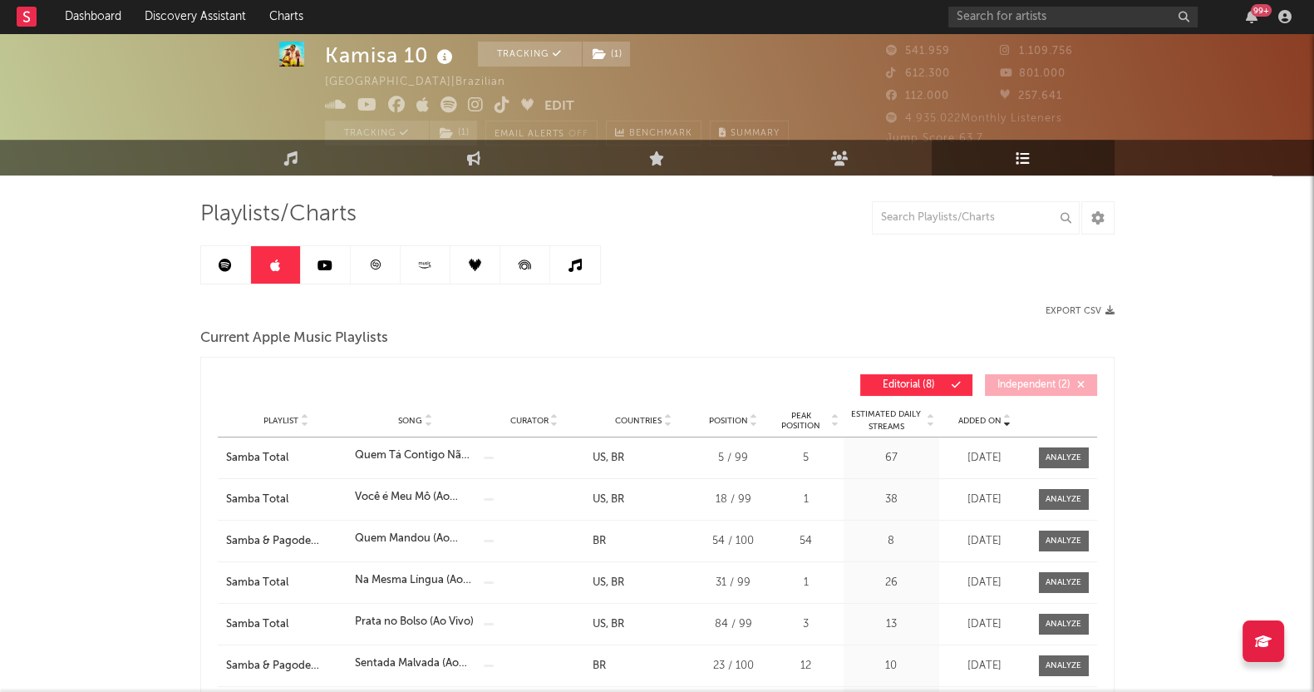
scroll to position [0, 0]
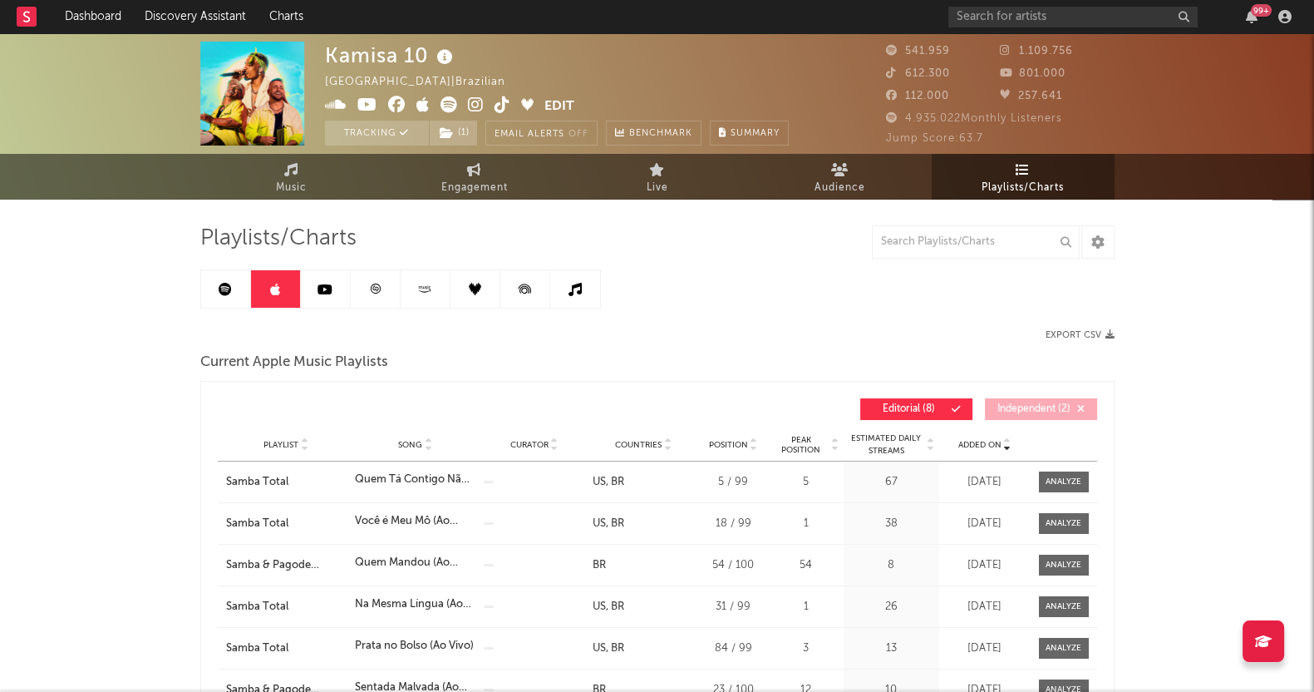
click at [316, 293] on link at bounding box center [326, 288] width 50 height 37
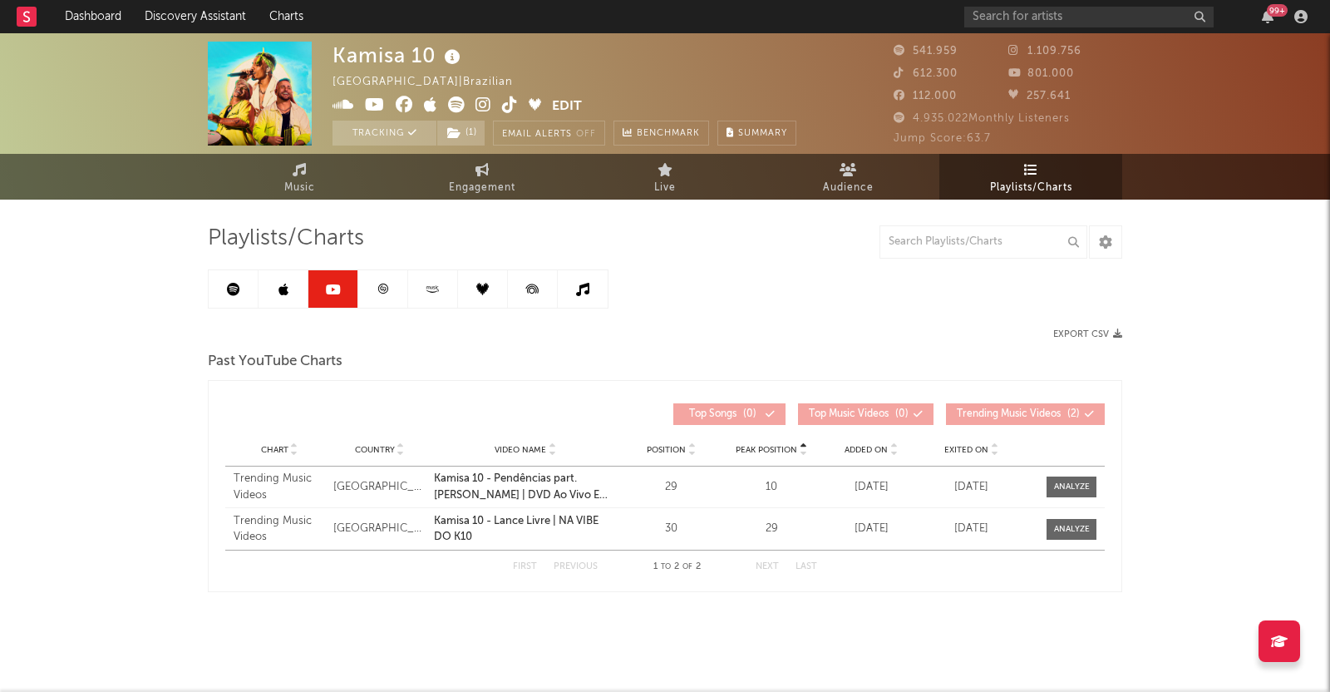
click at [367, 288] on link at bounding box center [383, 288] width 50 height 37
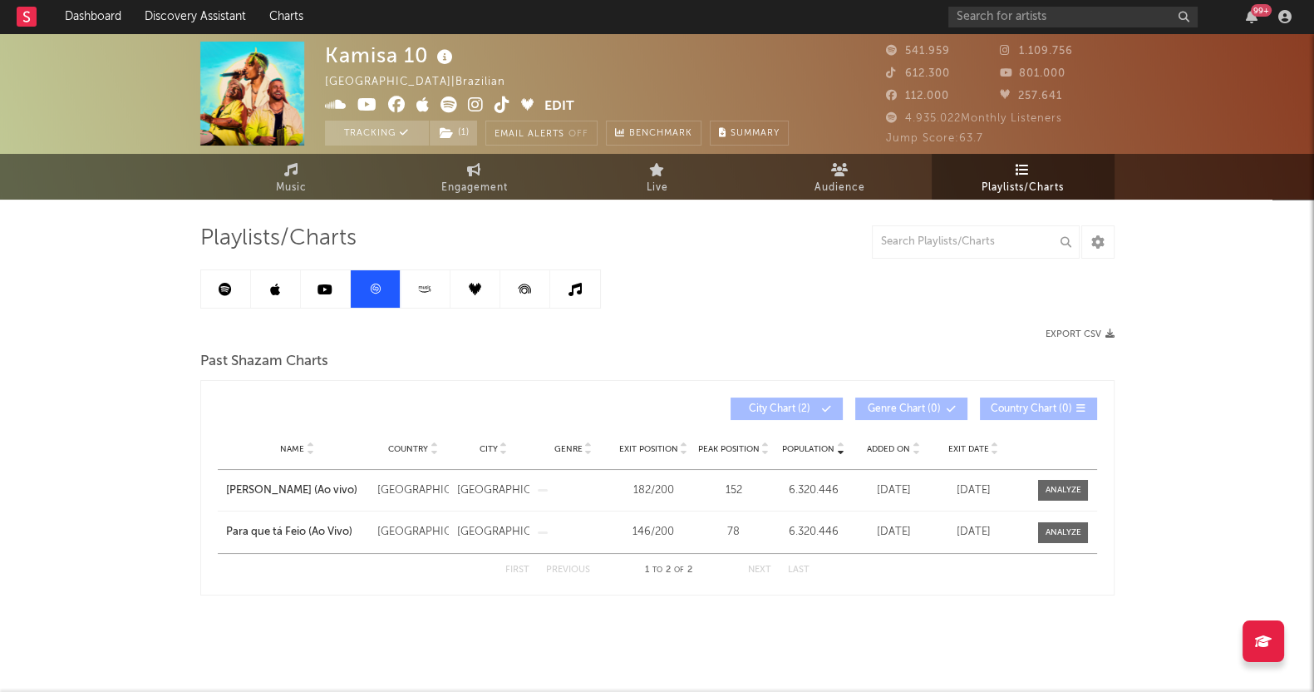
click at [426, 286] on icon at bounding box center [427, 287] width 2 height 2
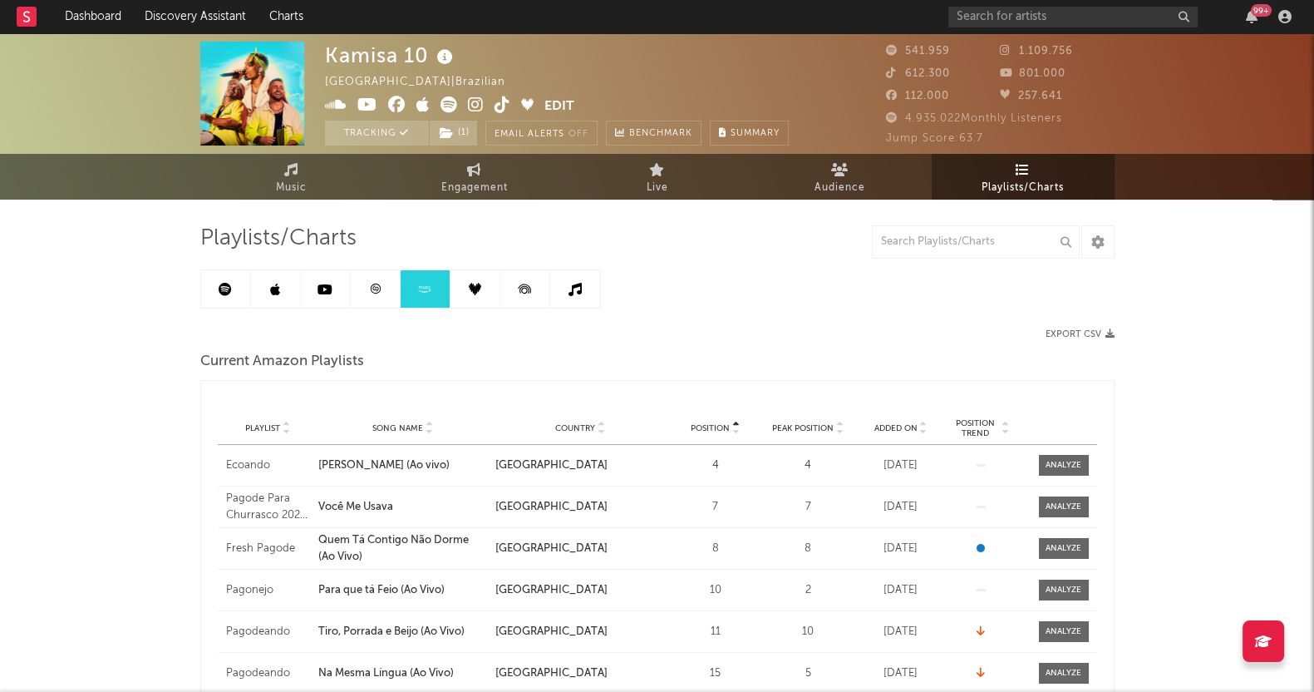
click at [474, 286] on icon at bounding box center [475, 289] width 12 height 12
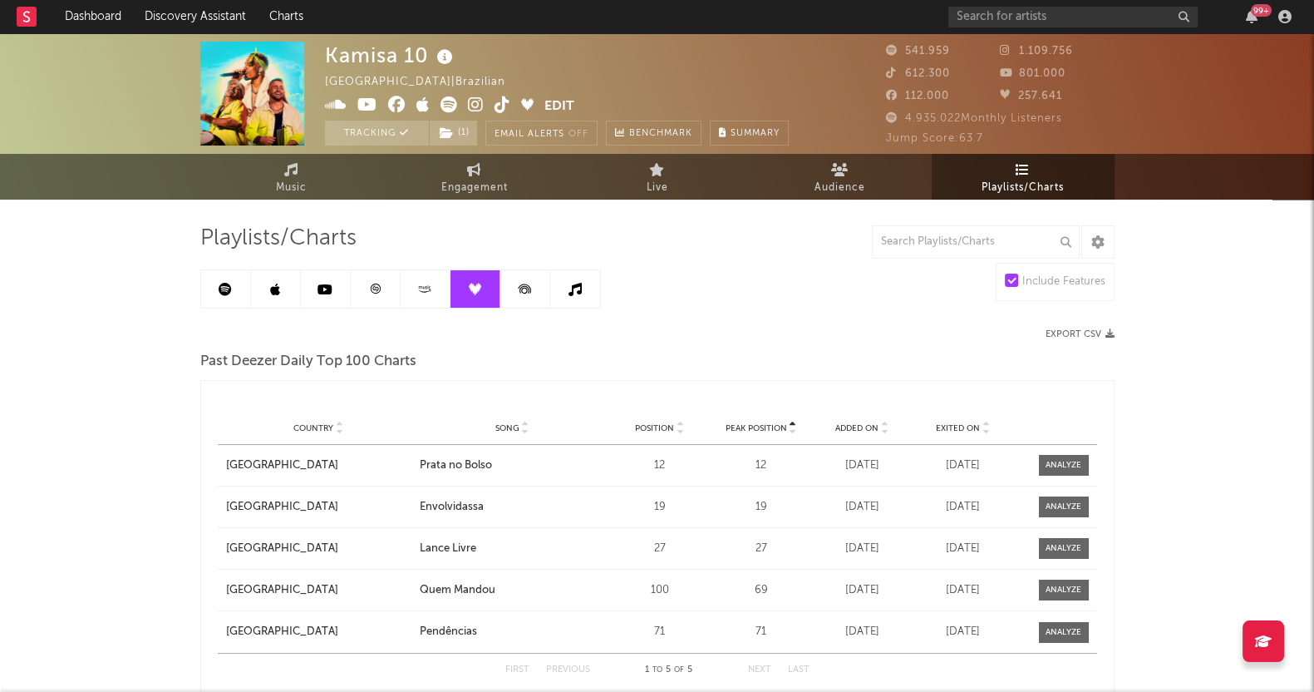
click at [536, 288] on icon at bounding box center [524, 288] width 37 height 37
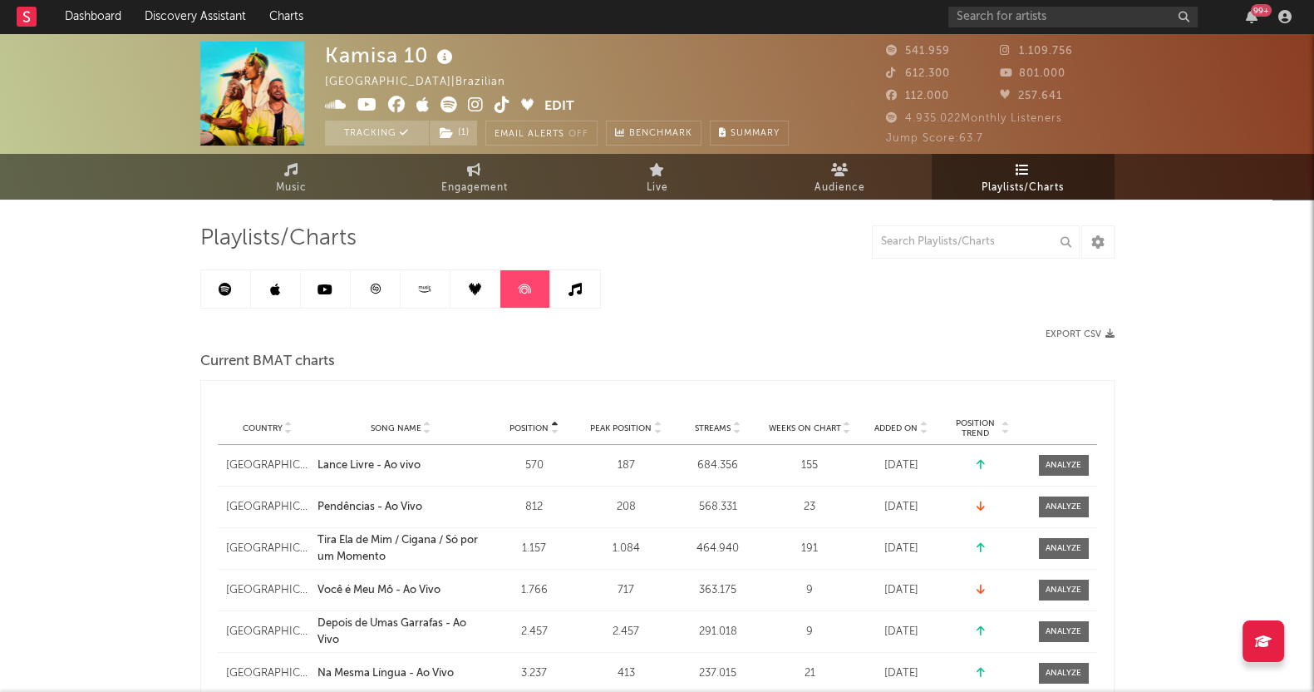
click at [577, 287] on icon at bounding box center [575, 289] width 13 height 13
